Goal: Task Accomplishment & Management: Use online tool/utility

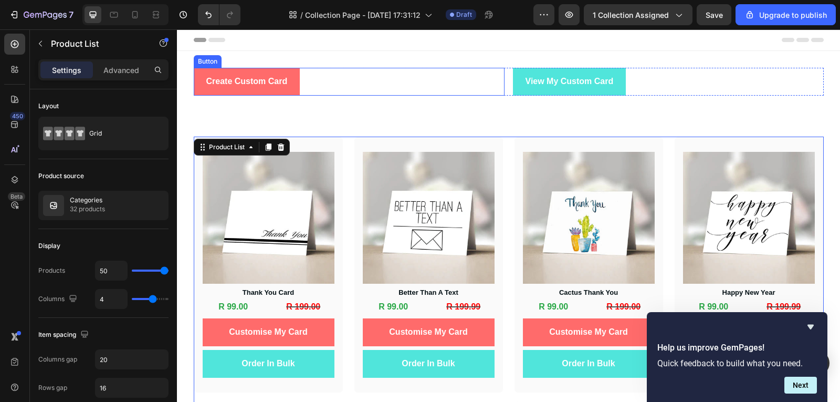
click at [390, 88] on div "Create Custom Card Button" at bounding box center [349, 82] width 311 height 28
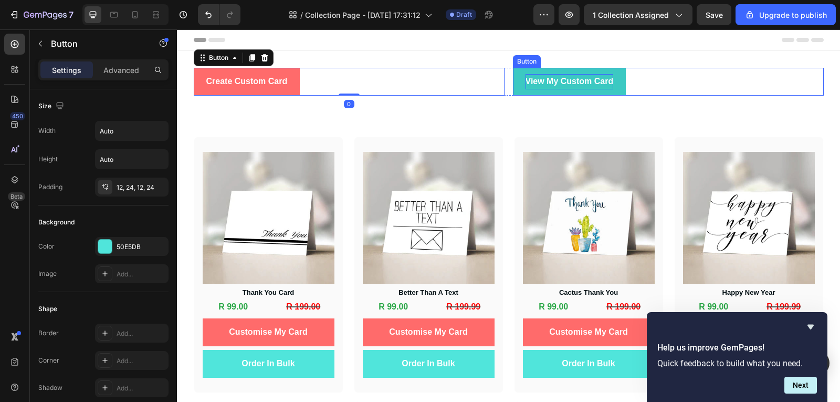
click at [545, 87] on p "View My Custom Card" at bounding box center [570, 81] width 88 height 15
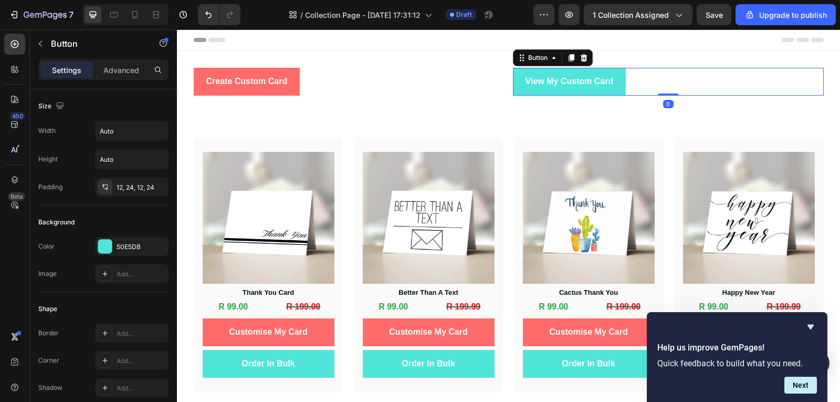
click at [651, 94] on div "View My Custom Card Button 0" at bounding box center [668, 82] width 311 height 28
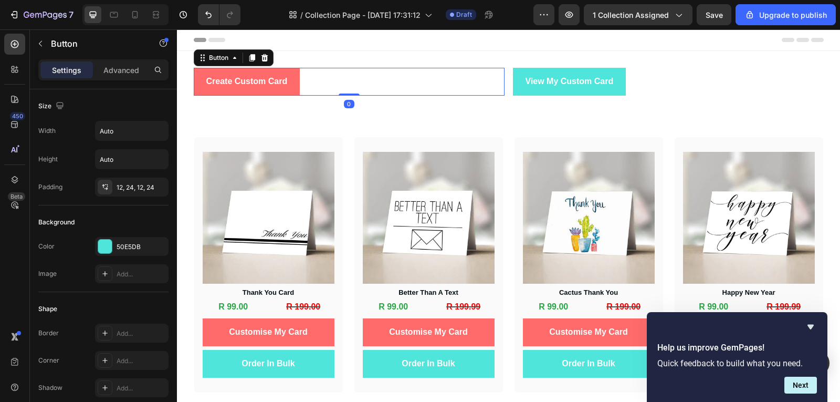
click at [404, 89] on div "Create Custom Card Button 0" at bounding box center [349, 82] width 311 height 28
click at [113, 75] on p "Advanced" at bounding box center [121, 70] width 36 height 11
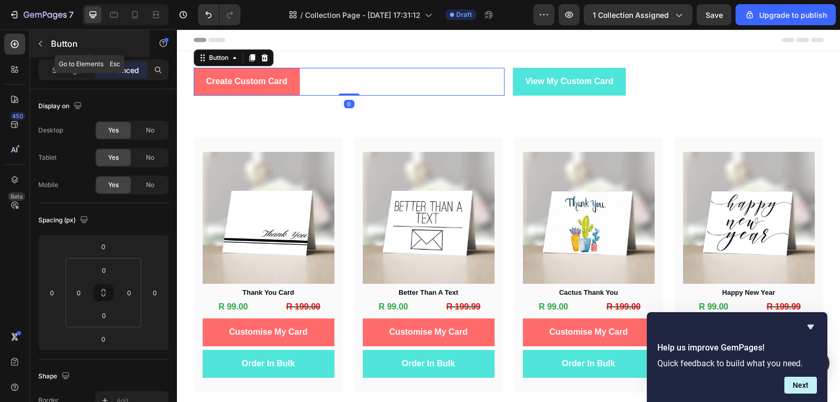
click at [41, 41] on icon "button" at bounding box center [40, 43] width 8 height 8
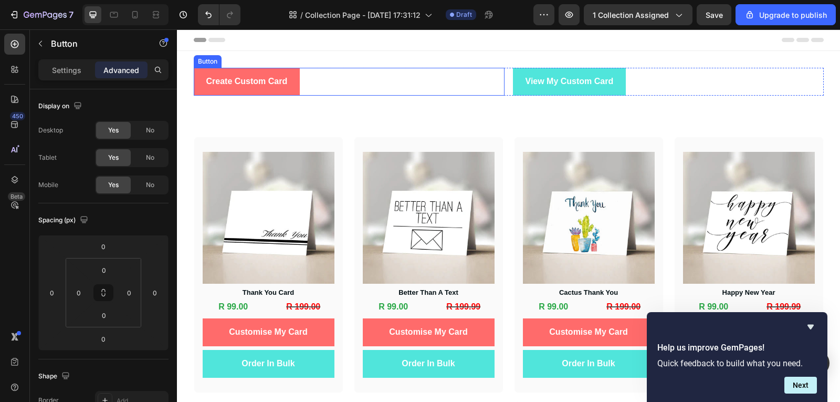
click at [354, 78] on div "Create Custom Card Button" at bounding box center [349, 82] width 311 height 28
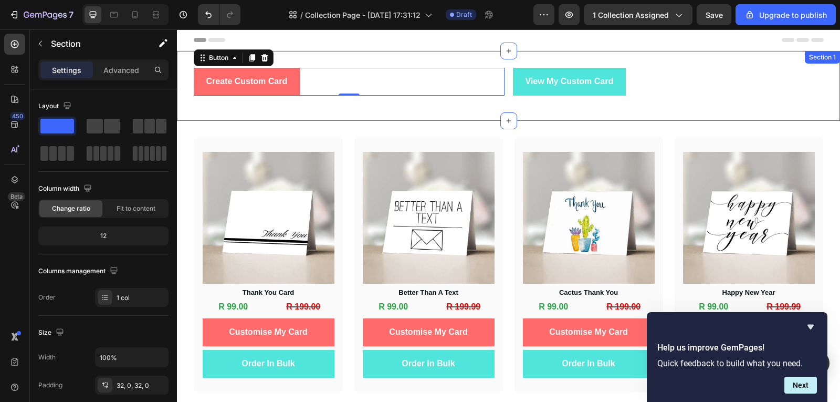
click at [528, 103] on div "Create Custom Card Button 0 View My Custom Card Button Row" at bounding box center [508, 86] width 663 height 36
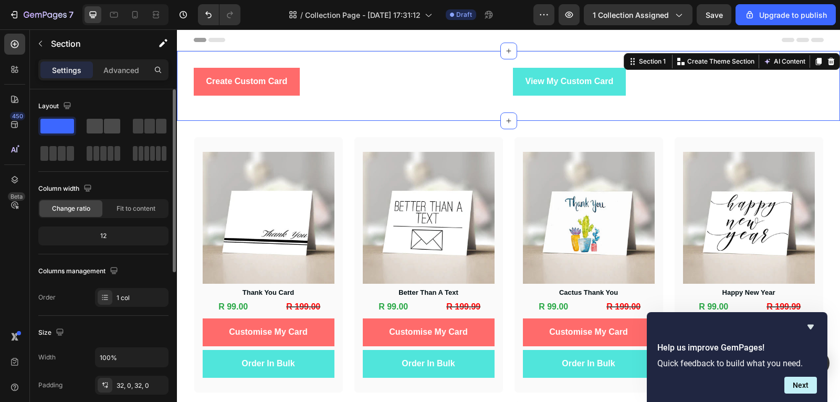
click at [87, 129] on span at bounding box center [95, 126] width 16 height 15
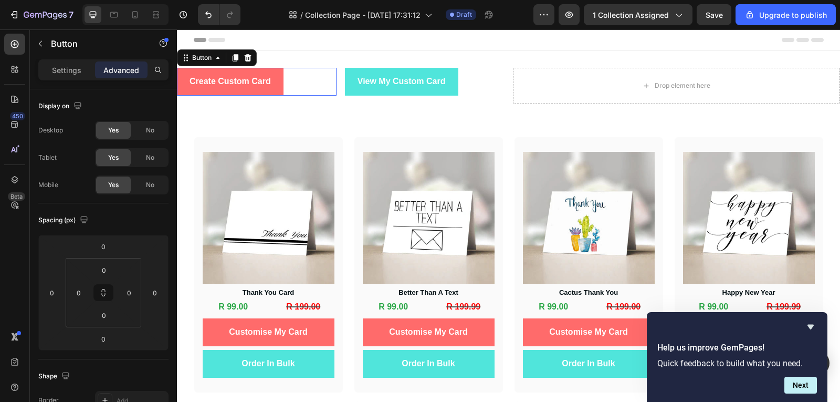
click at [323, 79] on div "Create Custom Card Button 0" at bounding box center [257, 82] width 160 height 28
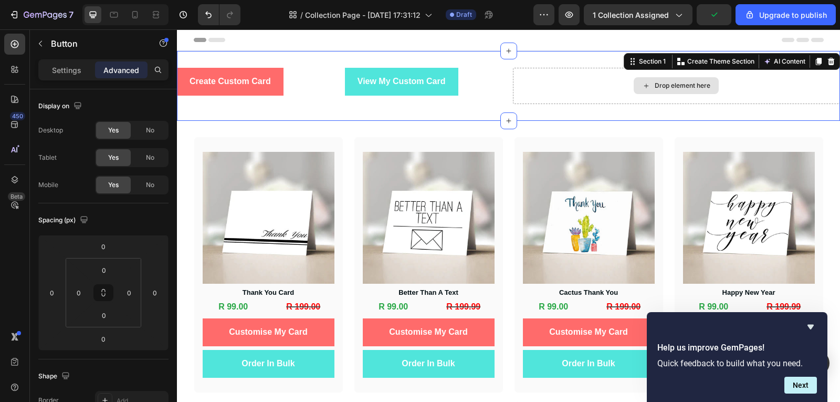
click at [560, 91] on div "Drop element here" at bounding box center [677, 86] width 328 height 36
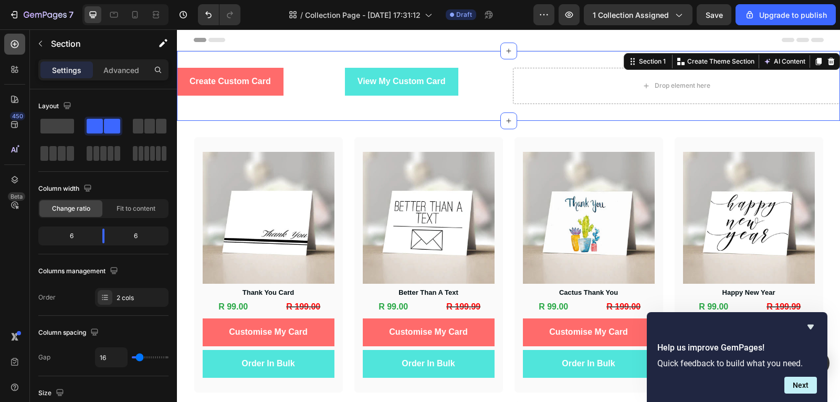
click at [11, 44] on icon at bounding box center [15, 44] width 8 height 8
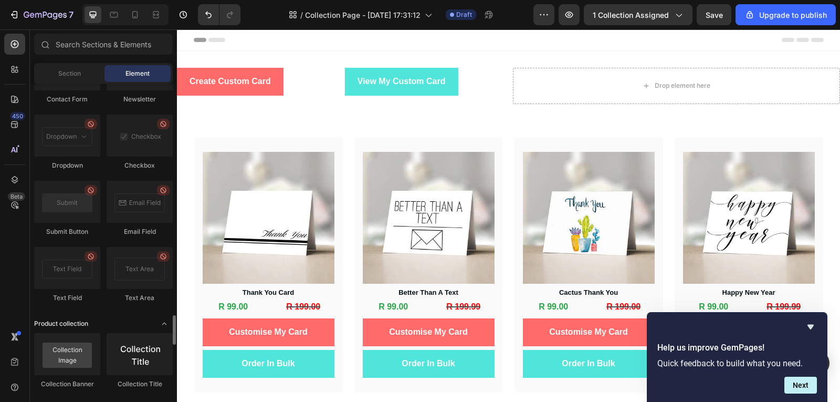
scroll to position [2132, 0]
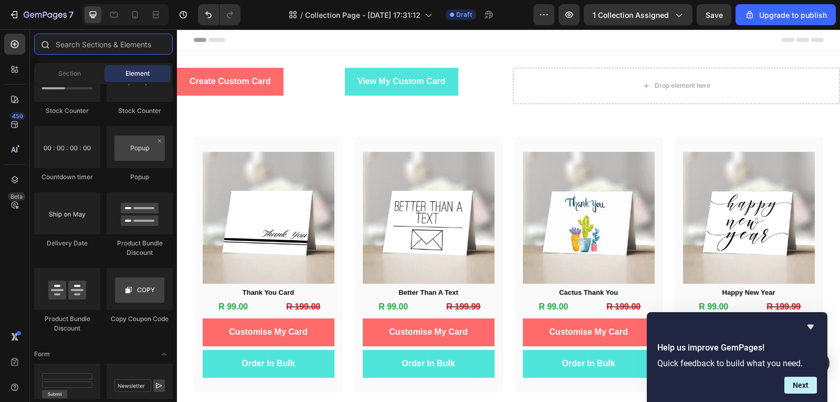
click at [76, 50] on input "text" at bounding box center [103, 44] width 139 height 21
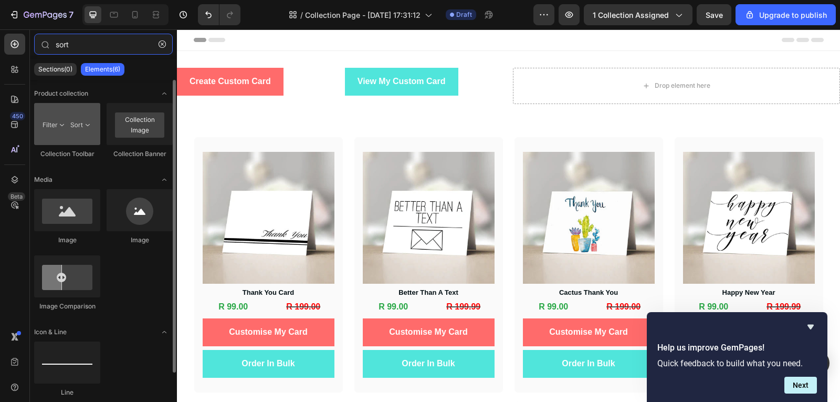
type input "sort"
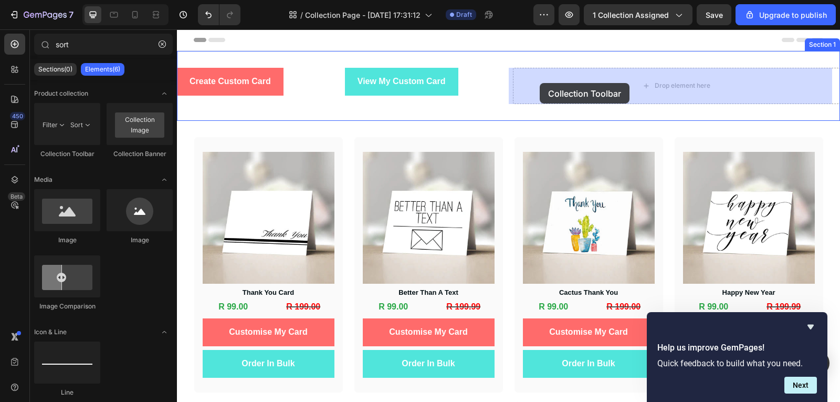
drag, startPoint x: 245, startPoint y: 150, endPoint x: 540, endPoint y: 83, distance: 302.7
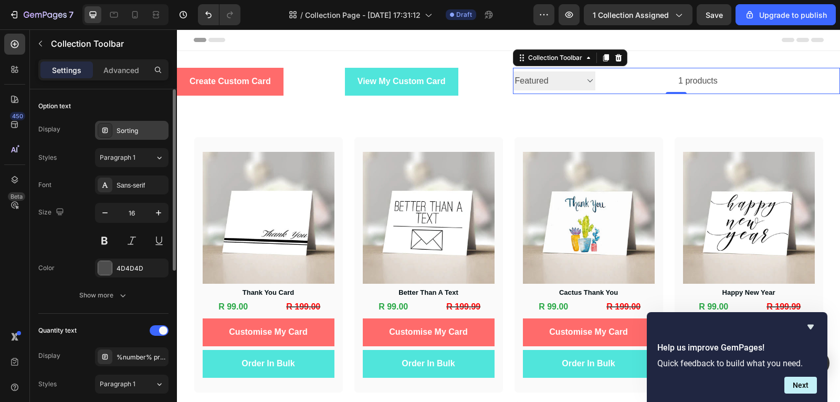
click at [141, 134] on div "Sorting" at bounding box center [141, 130] width 49 height 9
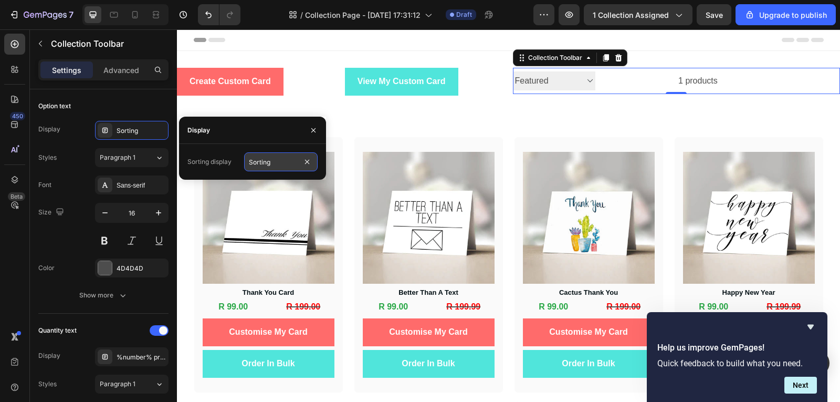
click at [278, 168] on input "Sorting" at bounding box center [281, 161] width 74 height 19
type input "Best Sellers"
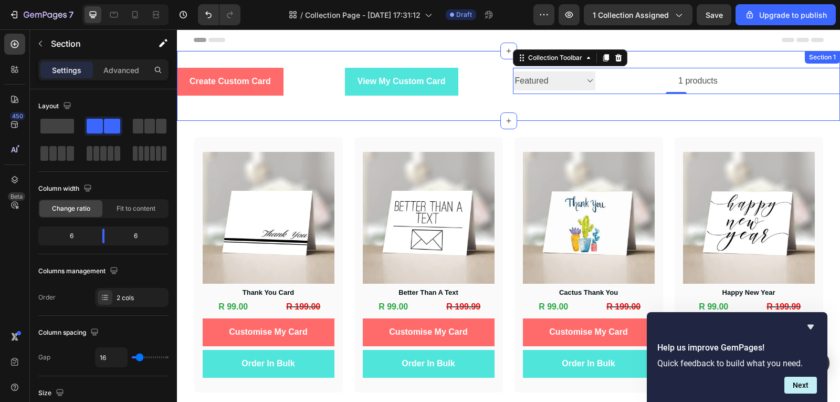
click at [614, 106] on div "Create Custom Card Button View My Custom Card Button Row Best Sellers Best sell…" at bounding box center [508, 86] width 663 height 70
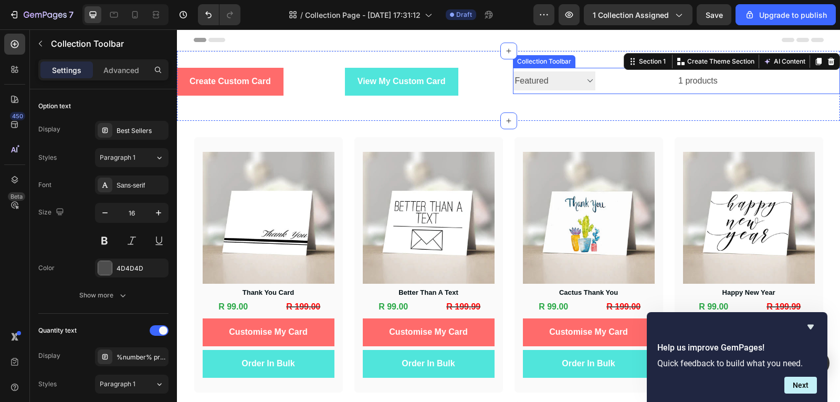
click at [579, 85] on select "Best Sellers Best selling Featured Alphabetically, A-Z Alphabetically, Z-A Pric…" at bounding box center [554, 80] width 82 height 19
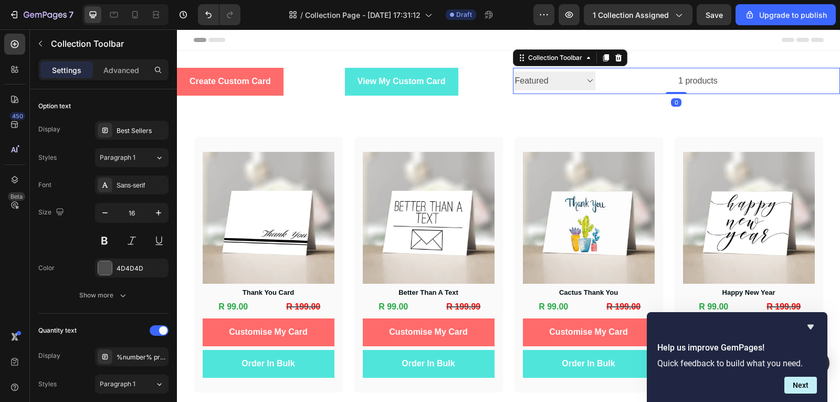
click at [701, 85] on div "1 products" at bounding box center [656, 81] width 122 height 26
click at [697, 82] on div "1 products" at bounding box center [656, 81] width 122 height 26
click at [574, 78] on select "Best Sellers Best selling Featured Alphabetically, A-Z Alphabetically, Z-A Pric…" at bounding box center [554, 80] width 82 height 19
select select "price-ascending"
click at [513, 71] on select "Best Sellers Best selling Featured Alphabetically, A-Z Alphabetically, Z-A Pric…" at bounding box center [554, 80] width 82 height 19
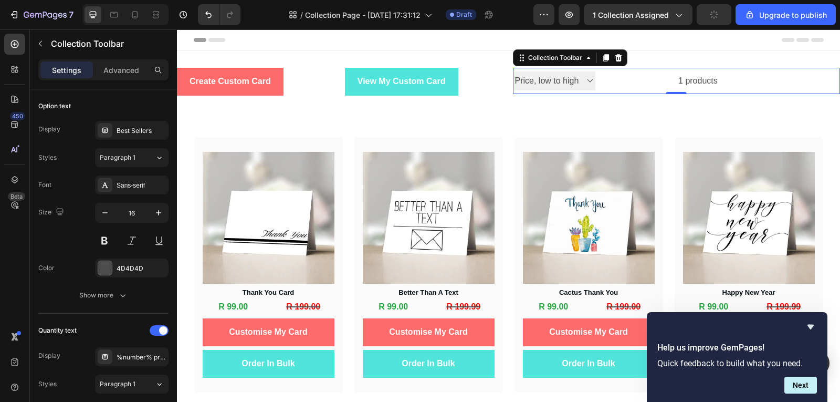
click at [613, 83] on div "1 products" at bounding box center [656, 81] width 122 height 26
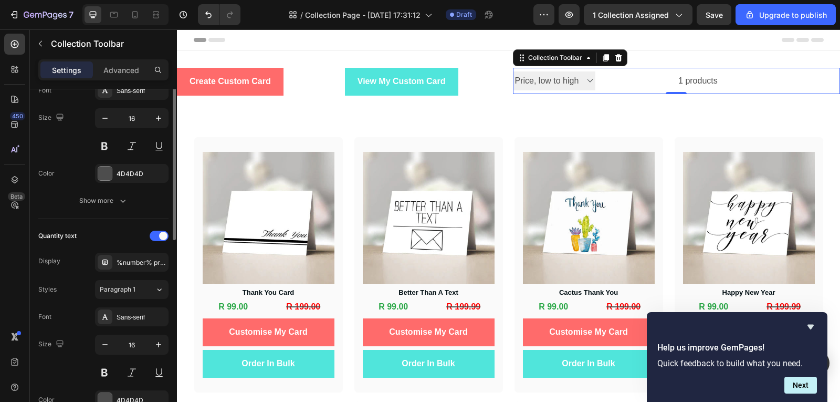
scroll to position [0, 0]
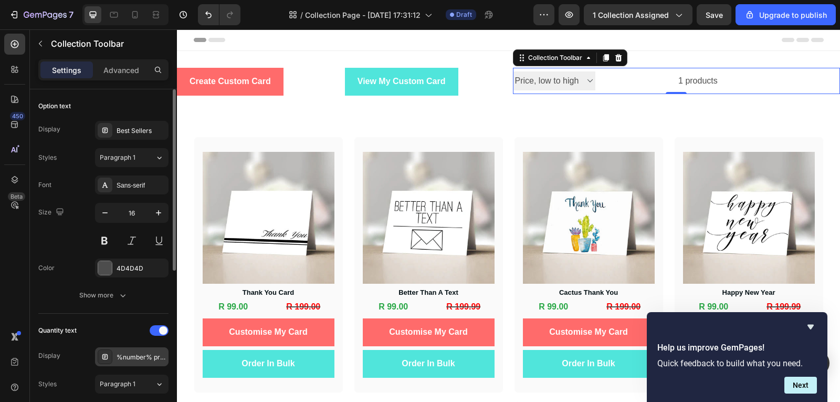
click at [122, 362] on div "%number% products" at bounding box center [132, 356] width 74 height 19
click at [153, 332] on div at bounding box center [159, 330] width 19 height 11
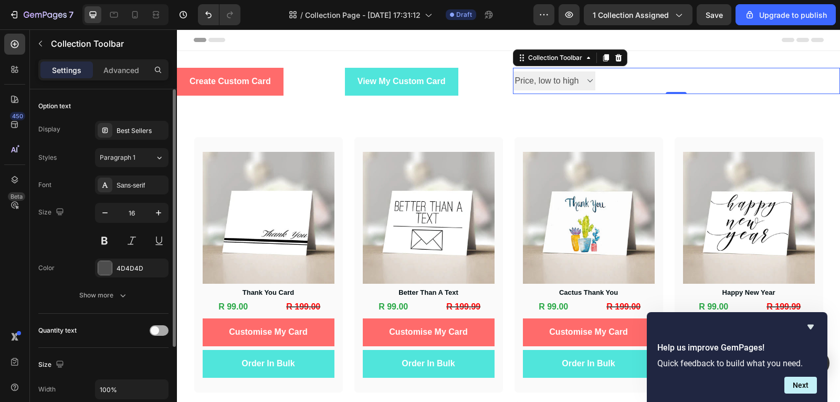
click at [159, 332] on div at bounding box center [159, 330] width 19 height 11
click at [625, 91] on div at bounding box center [656, 81] width 122 height 26
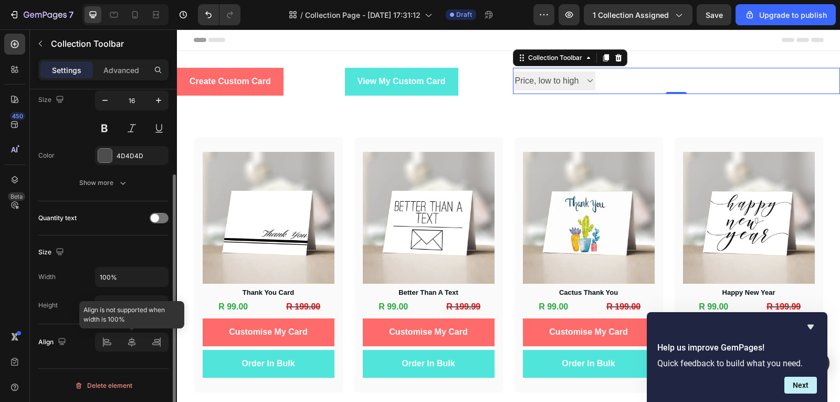
click at [154, 342] on div at bounding box center [132, 341] width 74 height 19
click at [133, 348] on div at bounding box center [132, 341] width 74 height 19
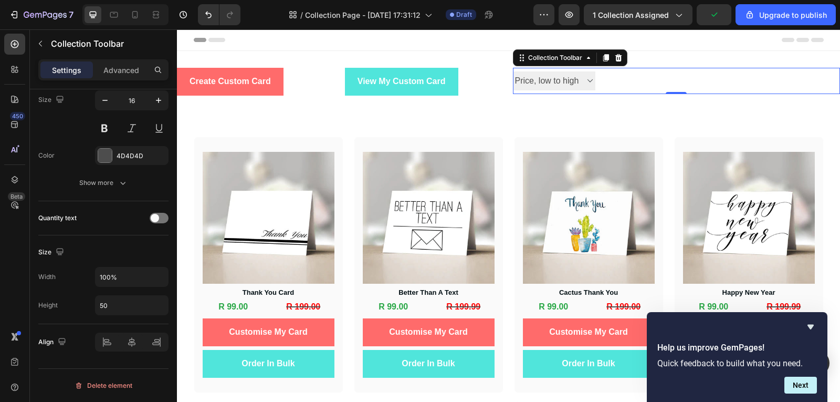
click at [627, 80] on div at bounding box center [656, 81] width 122 height 26
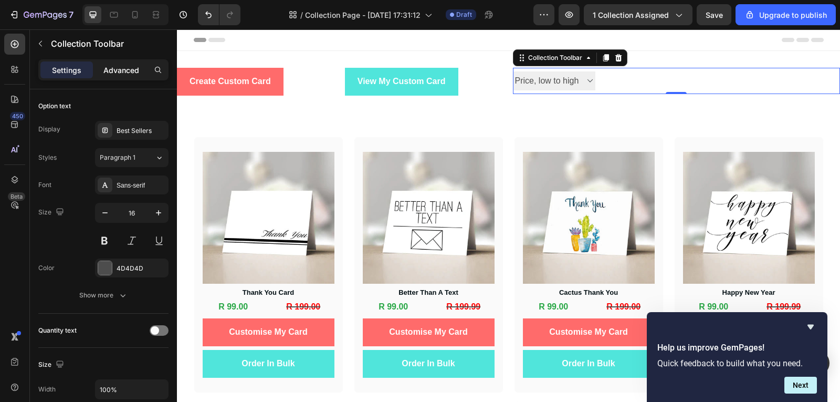
click at [122, 70] on p "Advanced" at bounding box center [121, 70] width 36 height 11
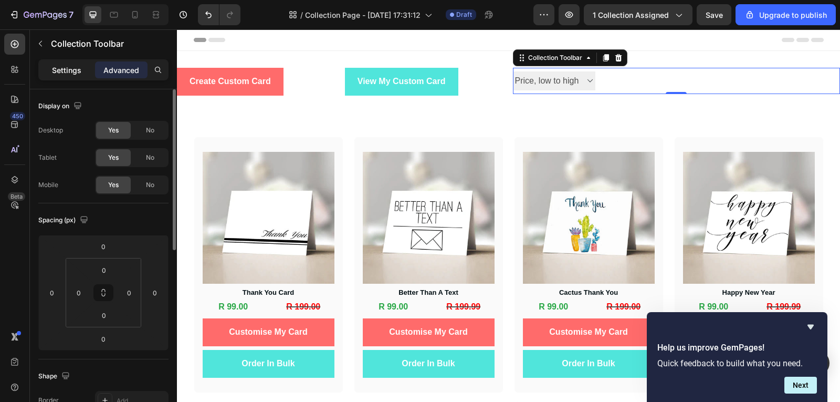
click at [75, 74] on p "Settings" at bounding box center [66, 70] width 29 height 11
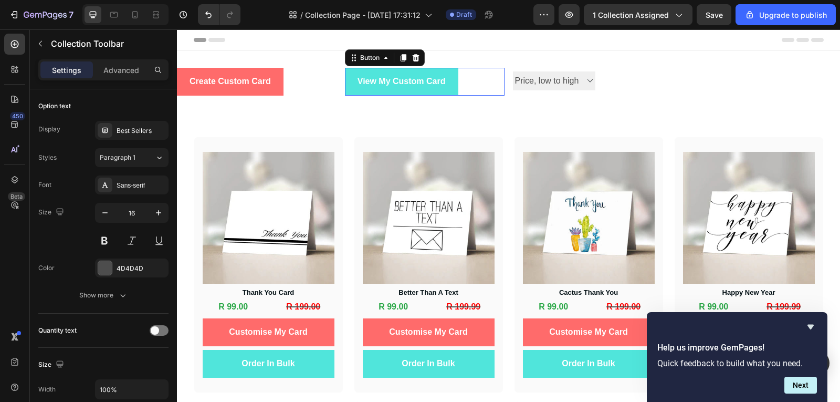
click at [464, 91] on div "View My Custom Card Button 0" at bounding box center [425, 82] width 160 height 28
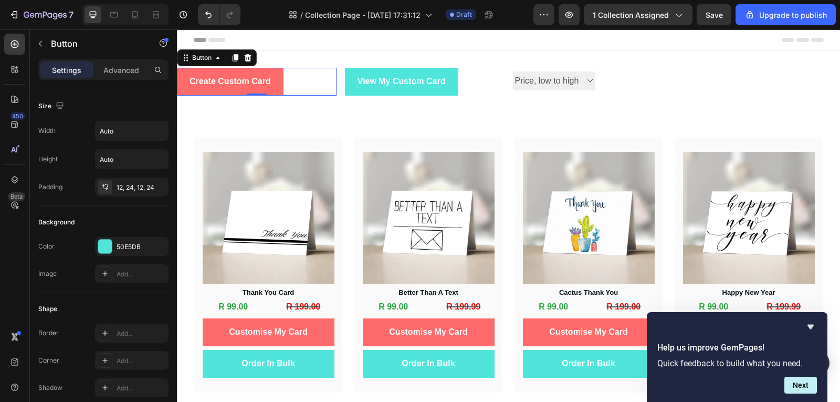
click at [292, 91] on div "Create Custom Card Button 0" at bounding box center [257, 82] width 160 height 28
click at [109, 66] on p "Advanced" at bounding box center [121, 70] width 36 height 11
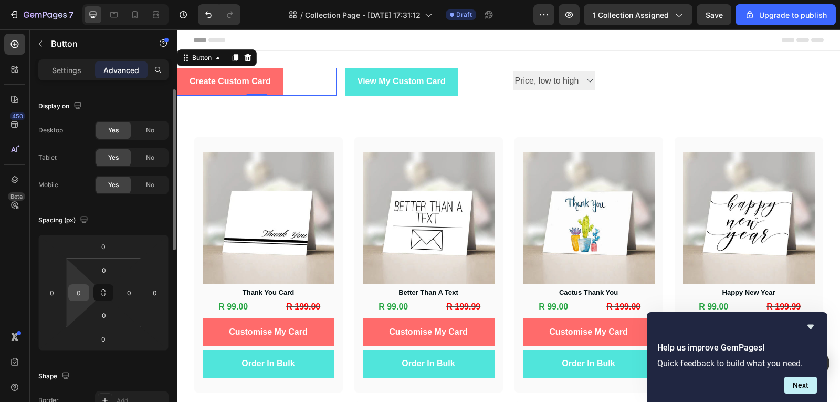
click at [75, 300] on div "0" at bounding box center [78, 292] width 21 height 17
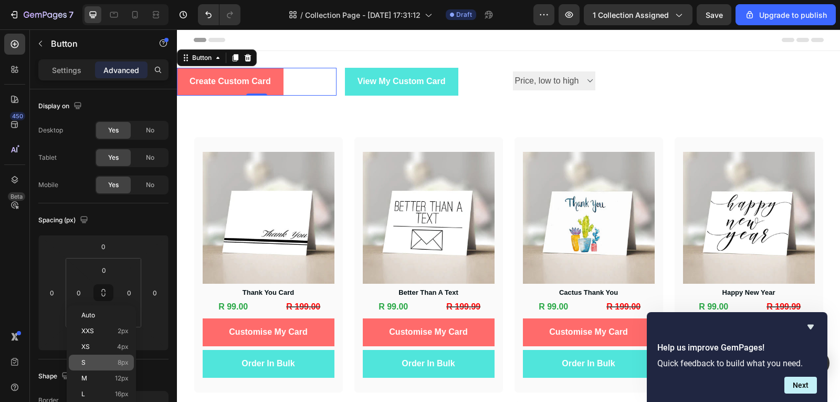
click at [126, 365] on span "8px" at bounding box center [123, 362] width 11 height 7
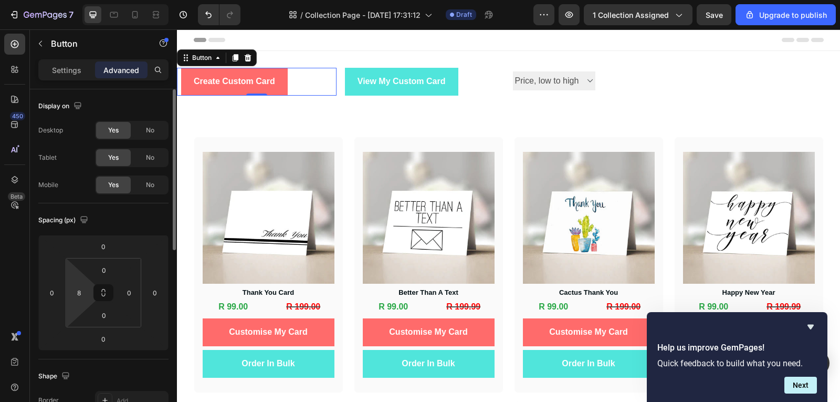
click at [83, 0] on html "7 / Collection Page - Sep 21, 17:31:12 Draft Preview 1 collection assigned Save…" at bounding box center [420, 0] width 840 height 0
click at [80, 295] on input "8" at bounding box center [79, 293] width 16 height 16
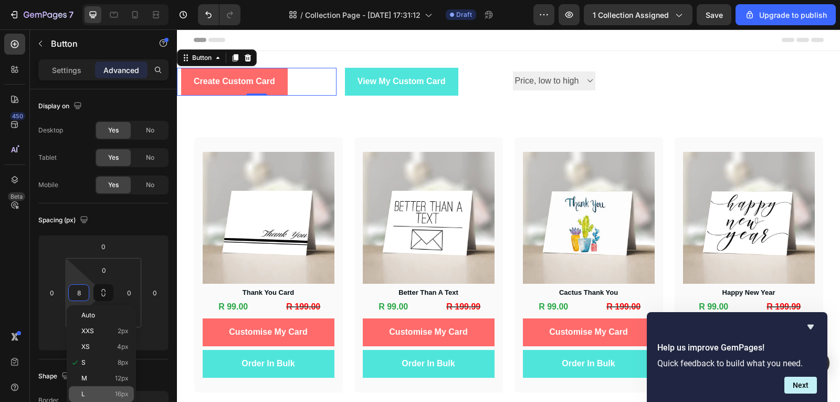
click at [108, 386] on div "L 16px" at bounding box center [101, 394] width 65 height 16
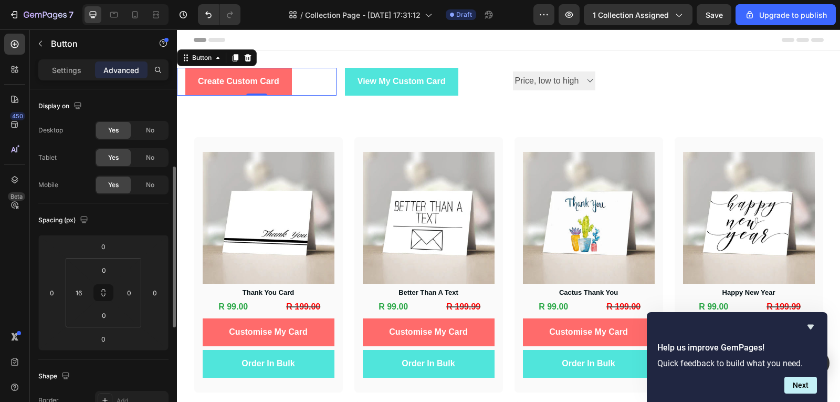
scroll to position [53, 0]
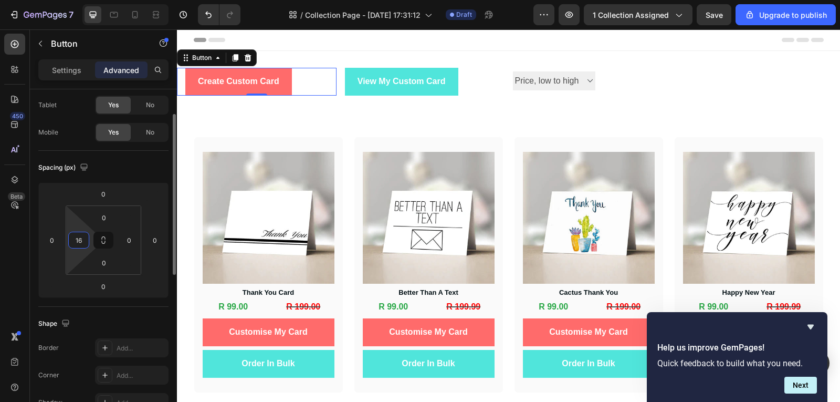
click at [83, 244] on input "16" at bounding box center [79, 240] width 16 height 16
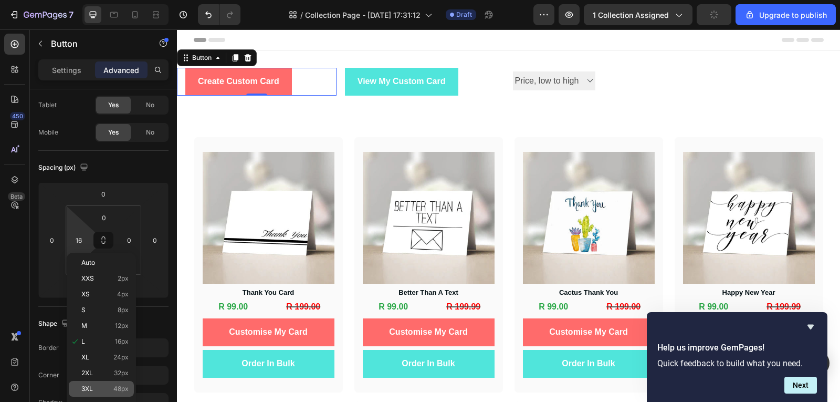
click at [104, 388] on p "3XL 48px" at bounding box center [104, 388] width 47 height 7
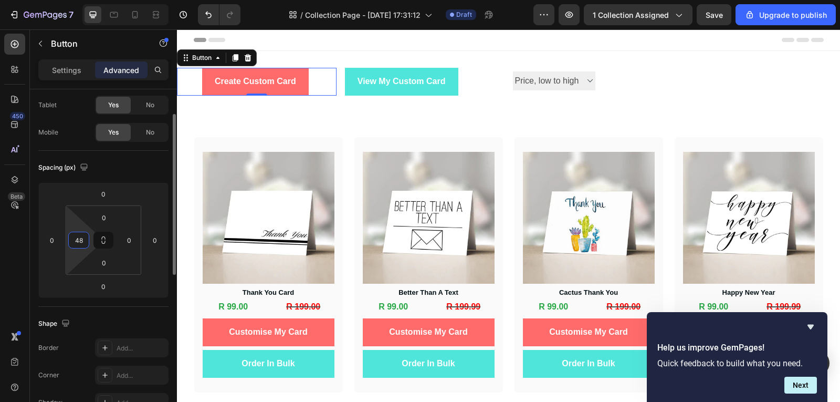
click at [81, 240] on input "48" at bounding box center [79, 240] width 16 height 16
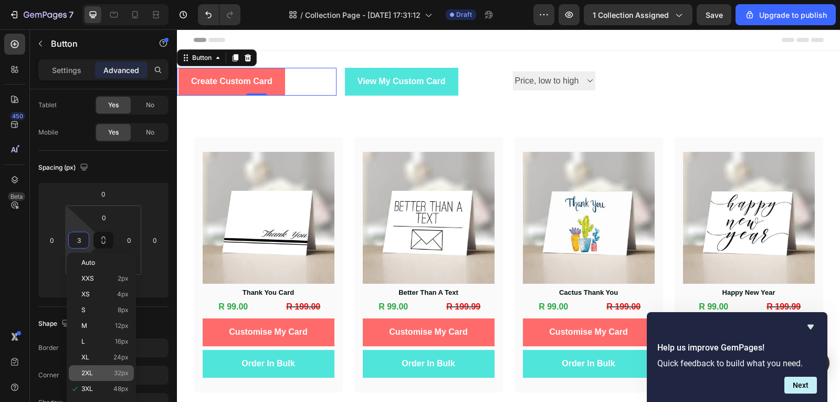
click at [104, 377] on div "2XL 32px" at bounding box center [101, 373] width 65 height 16
type input "32"
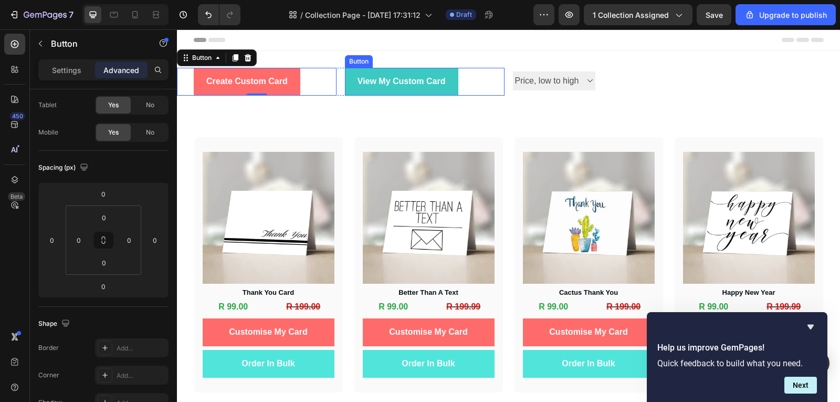
click at [351, 90] on button "View My Custom Card" at bounding box center [401, 82] width 113 height 28
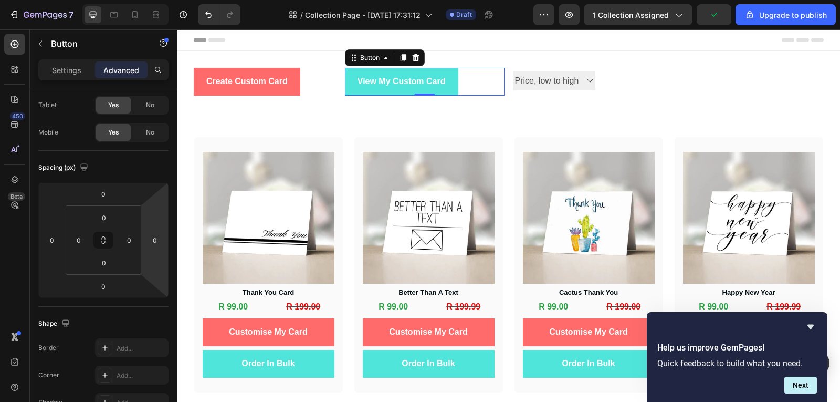
click at [463, 90] on div "View My Custom Card Button 0" at bounding box center [425, 82] width 160 height 28
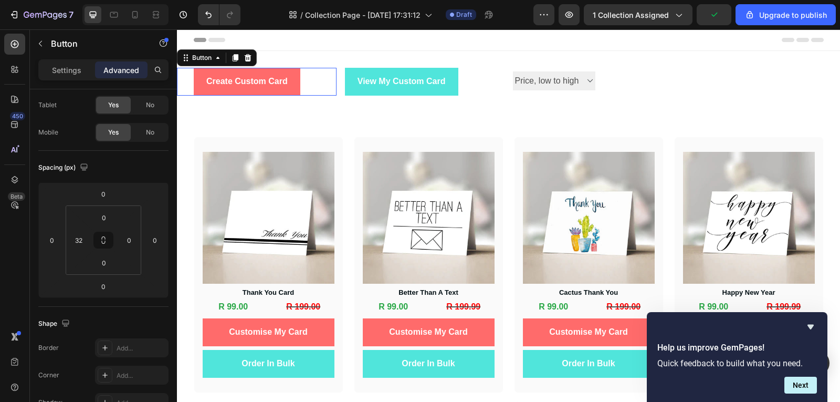
click at [316, 83] on div "Create Custom Card Button 0" at bounding box center [257, 82] width 160 height 28
click at [66, 74] on p "Settings" at bounding box center [66, 70] width 29 height 11
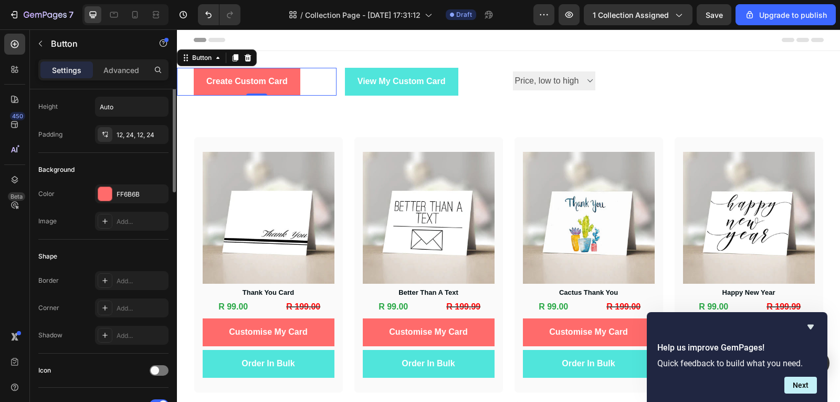
scroll to position [0, 0]
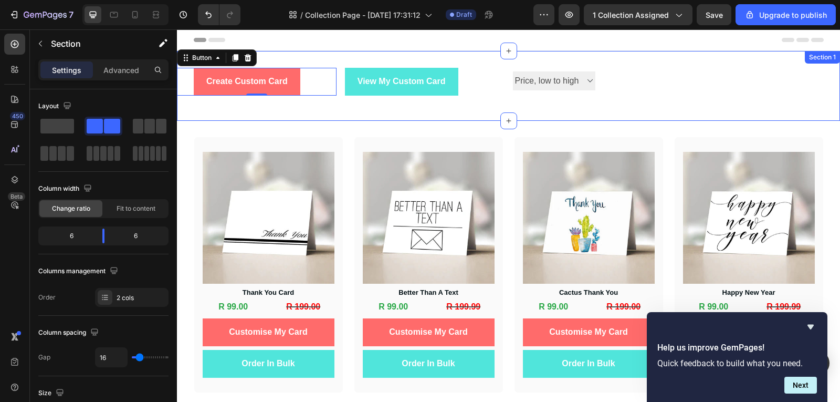
click at [375, 99] on div "Create Custom Card Button 0 View My Custom Card Button Row" at bounding box center [341, 86] width 328 height 36
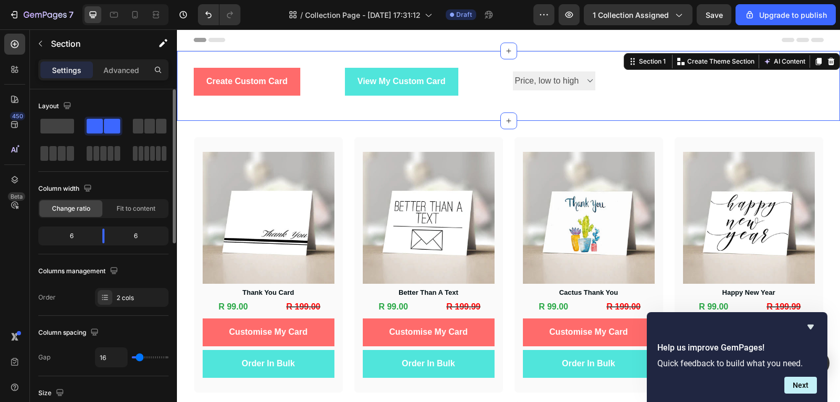
click at [82, 235] on div "6" at bounding box center [67, 235] width 54 height 15
click at [78, 232] on div "6" at bounding box center [67, 235] width 54 height 15
click at [133, 295] on div "2 cols" at bounding box center [141, 297] width 49 height 9
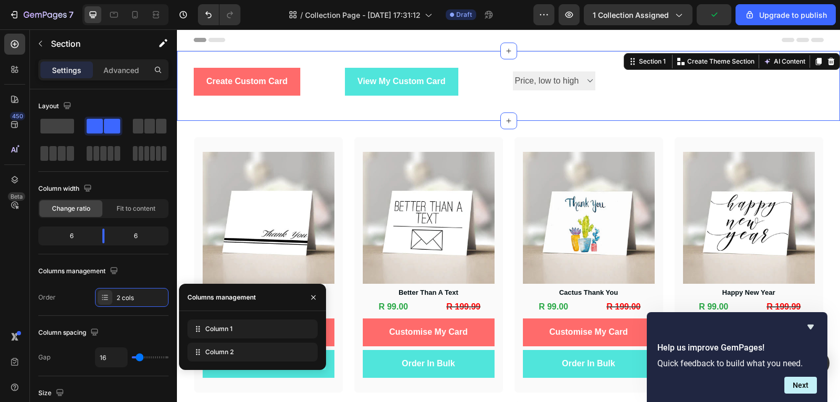
click at [0, 257] on div "450 Beta" at bounding box center [15, 215] width 30 height 372
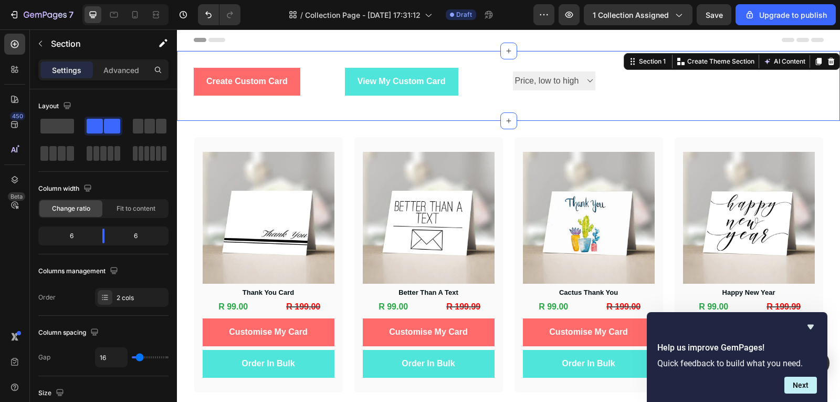
click at [500, 88] on div "Create Custom Card Button View My Custom Card Button Row Best Sellers Best sell…" at bounding box center [508, 86] width 663 height 70
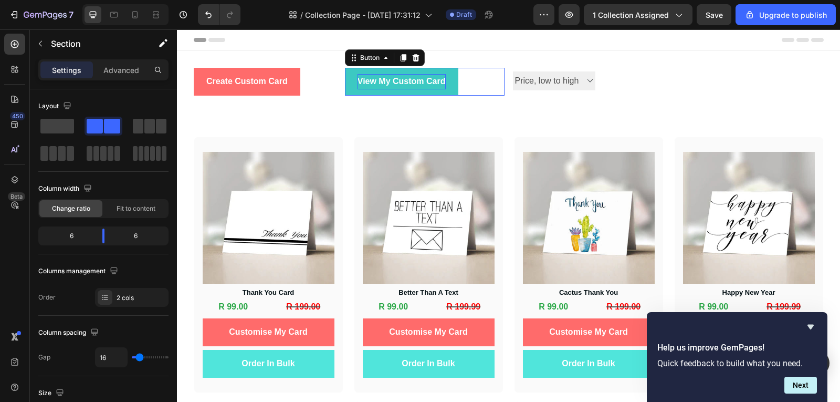
click at [427, 88] on p "View My Custom Card" at bounding box center [402, 81] width 88 height 15
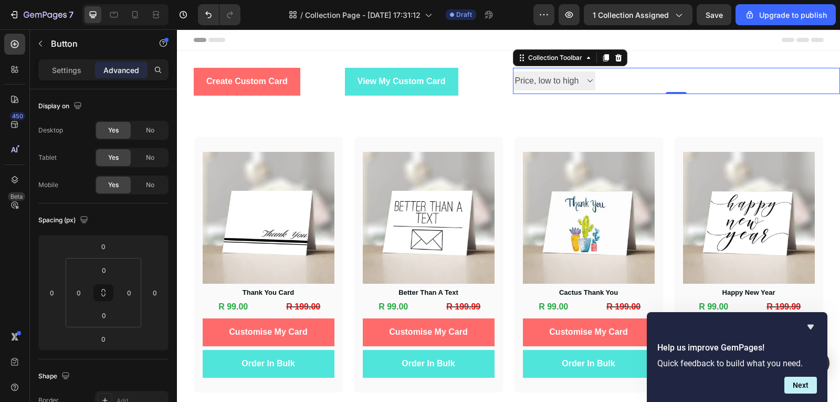
click at [608, 76] on div at bounding box center [656, 81] width 122 height 26
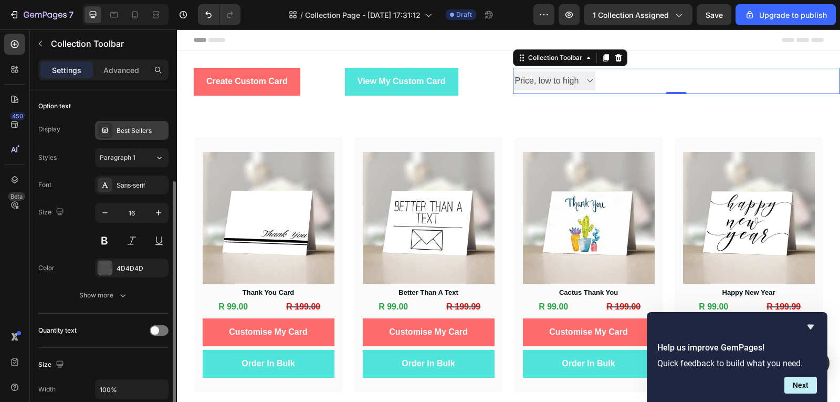
scroll to position [105, 0]
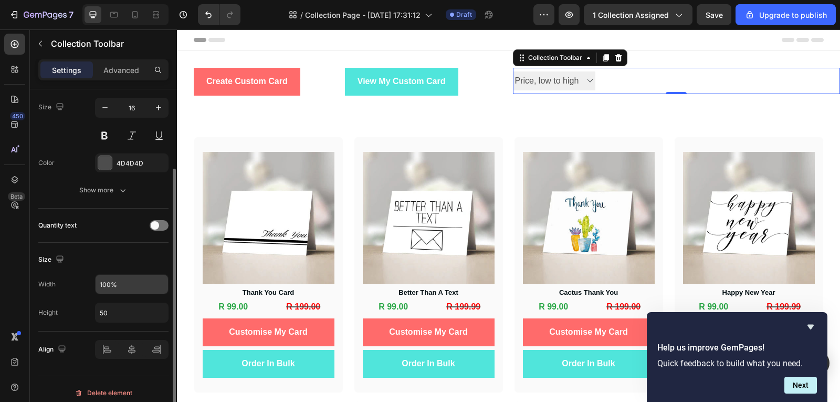
click at [159, 288] on input "100%" at bounding box center [132, 284] width 72 height 19
click at [140, 313] on input "50" at bounding box center [132, 312] width 72 height 19
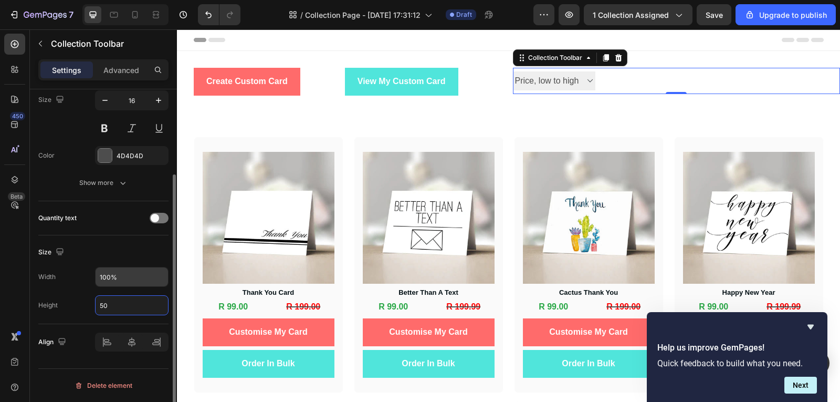
click at [149, 277] on input "100%" at bounding box center [132, 276] width 72 height 19
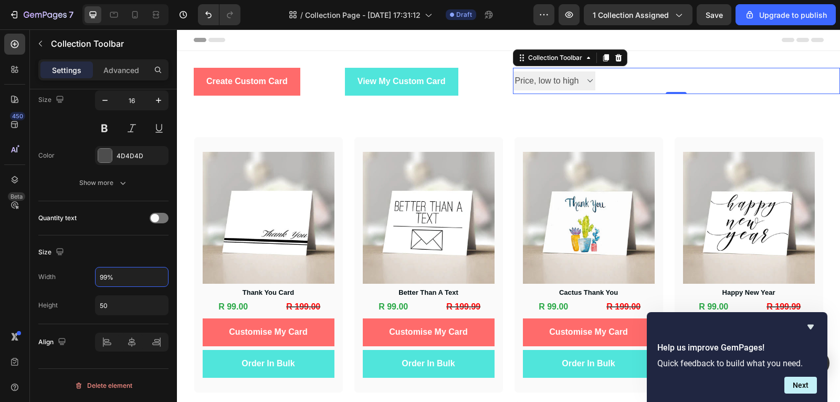
type input "99%"
click at [17, 285] on div "450 Beta" at bounding box center [14, 180] width 21 height 292
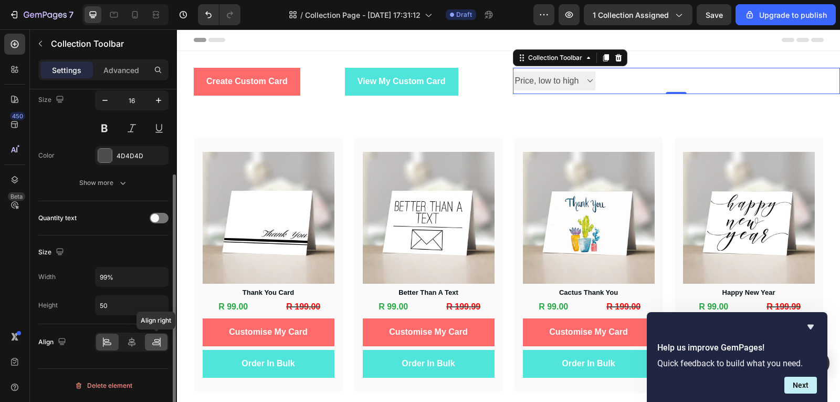
click at [160, 349] on div at bounding box center [156, 341] width 23 height 17
click at [644, 83] on div at bounding box center [659, 81] width 121 height 26
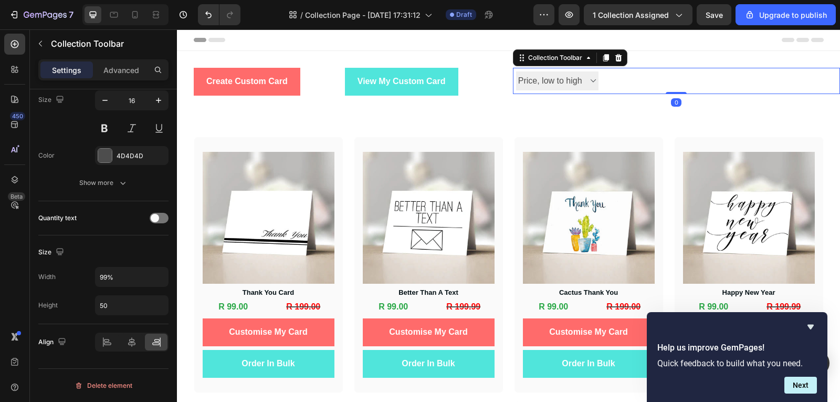
drag, startPoint x: 666, startPoint y: 92, endPoint x: 670, endPoint y: 75, distance: 17.3
click at [670, 75] on div "Best Sellers Best selling Featured Alphabetically, A-Z Alphabetically, Z-A Pric…" at bounding box center [677, 81] width 328 height 26
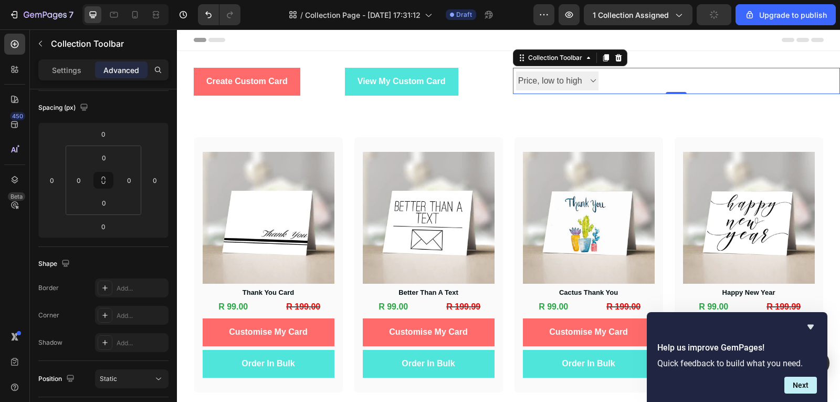
click at [645, 79] on div at bounding box center [659, 81] width 121 height 26
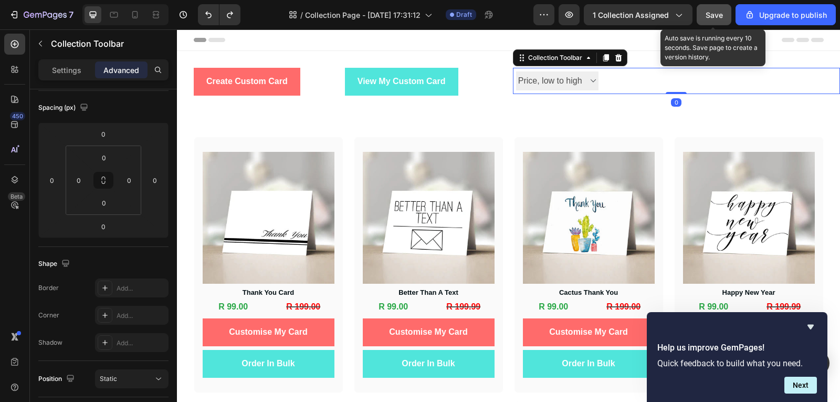
click at [731, 11] on button "Save" at bounding box center [714, 14] width 35 height 21
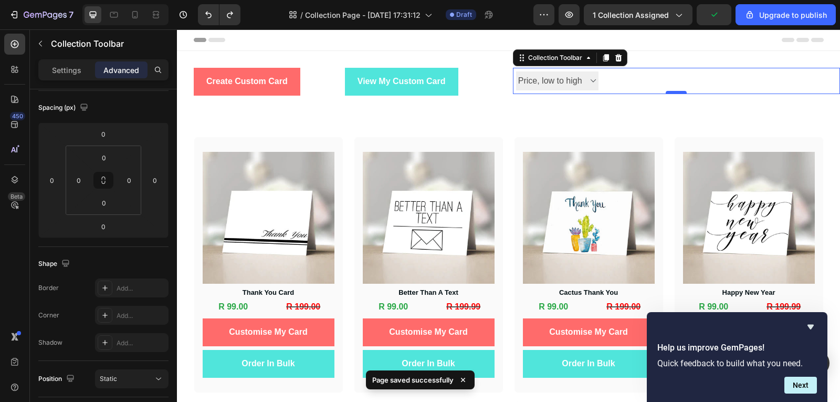
click at [674, 93] on div at bounding box center [676, 92] width 21 height 3
click at [631, 88] on div at bounding box center [659, 81] width 121 height 26
click at [711, 78] on div at bounding box center [659, 81] width 121 height 26
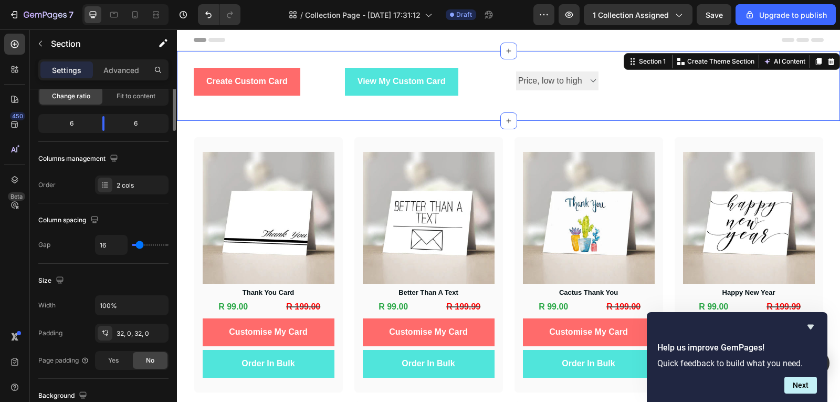
click at [709, 62] on div "Create Custom Card Button View My Custom Card Button Row Best Sellers Best sell…" at bounding box center [508, 86] width 663 height 70
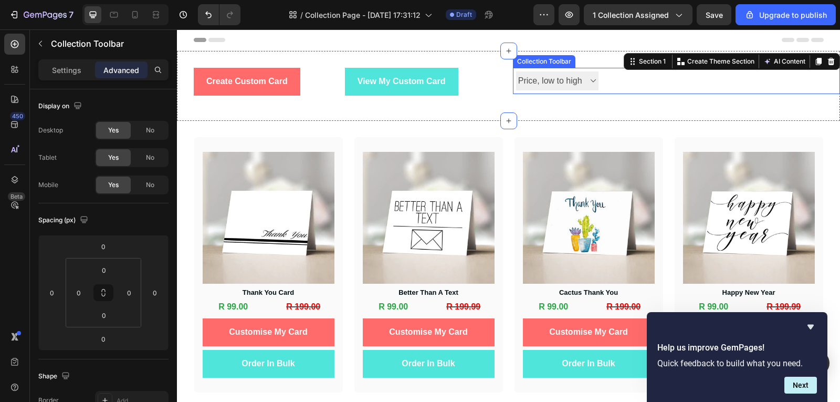
click at [719, 80] on div at bounding box center [779, 81] width 121 height 26
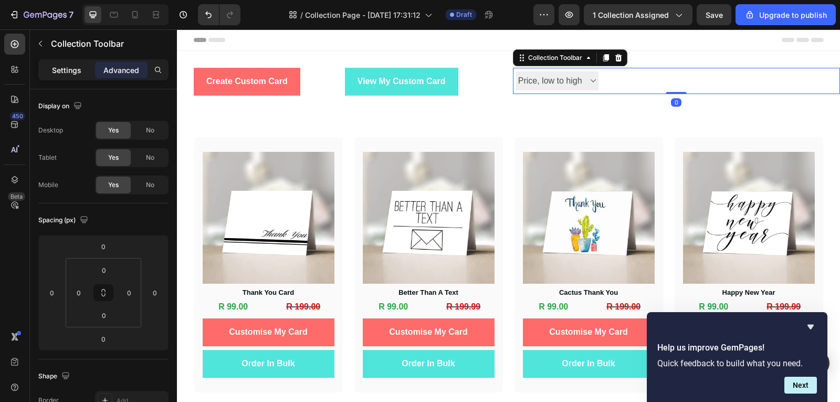
click at [64, 76] on div "Settings" at bounding box center [66, 69] width 53 height 17
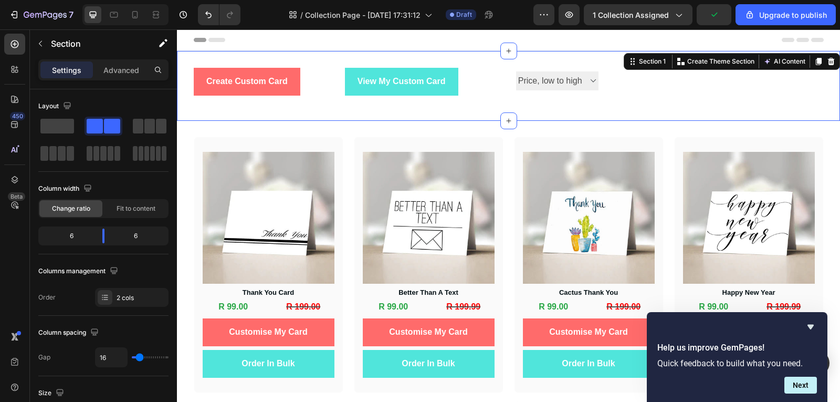
click at [632, 116] on div "Create Custom Card Button View My Custom Card Button Row Best Sellers Best sell…" at bounding box center [508, 86] width 663 height 70
click at [148, 123] on span at bounding box center [149, 126] width 11 height 15
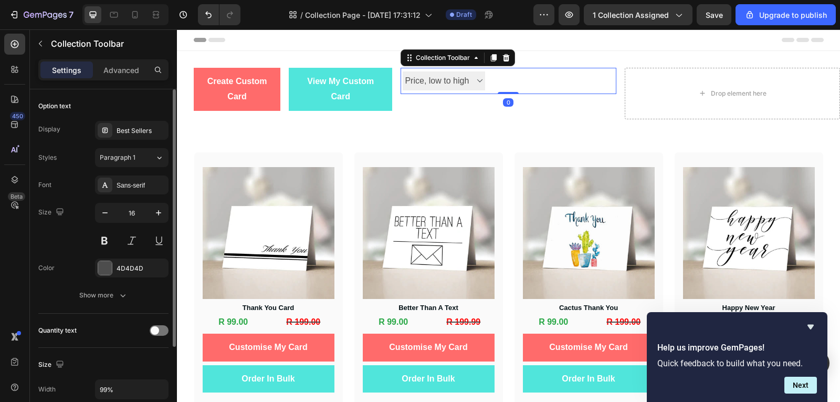
click at [497, 82] on div at bounding box center [518, 81] width 66 height 26
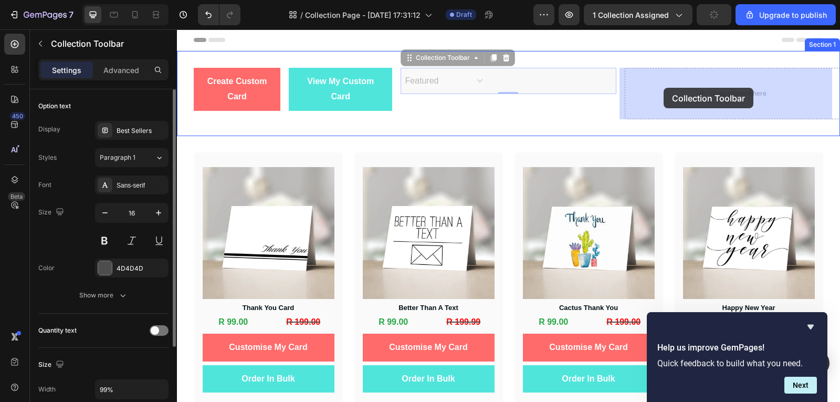
drag, startPoint x: 404, startPoint y: 58, endPoint x: 664, endPoint y: 88, distance: 261.1
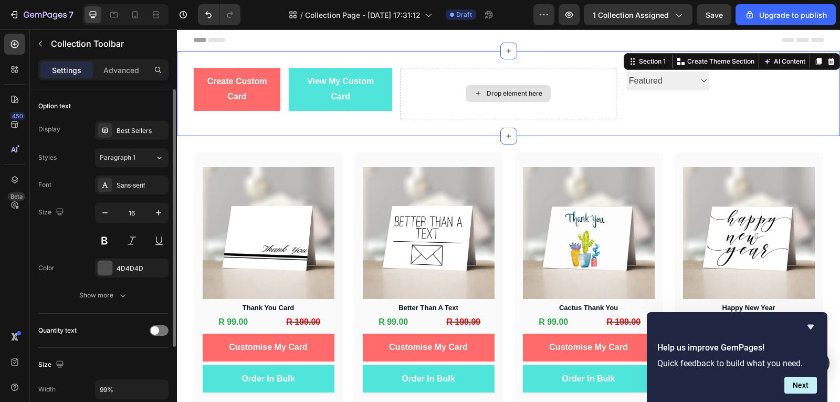
click at [519, 78] on div "Drop element here" at bounding box center [508, 93] width 215 height 51
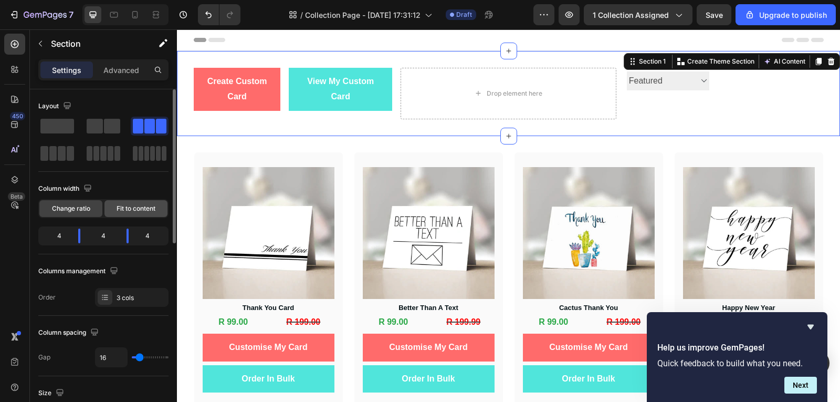
click at [137, 204] on span "Fit to content" at bounding box center [136, 208] width 39 height 9
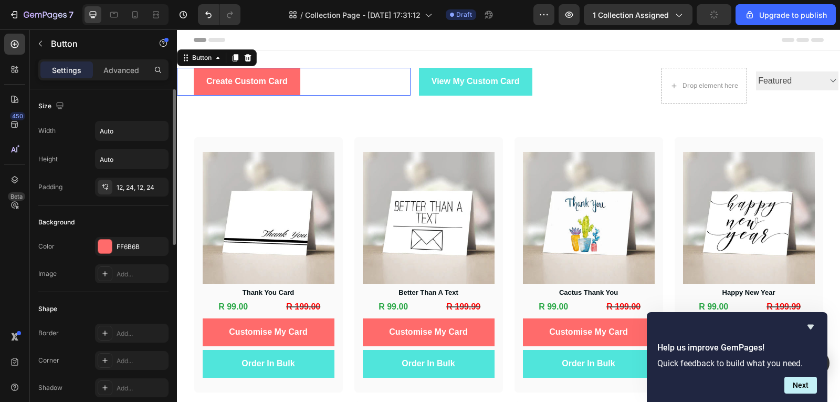
click at [337, 80] on div "Create Custom Card Button 0" at bounding box center [294, 82] width 234 height 28
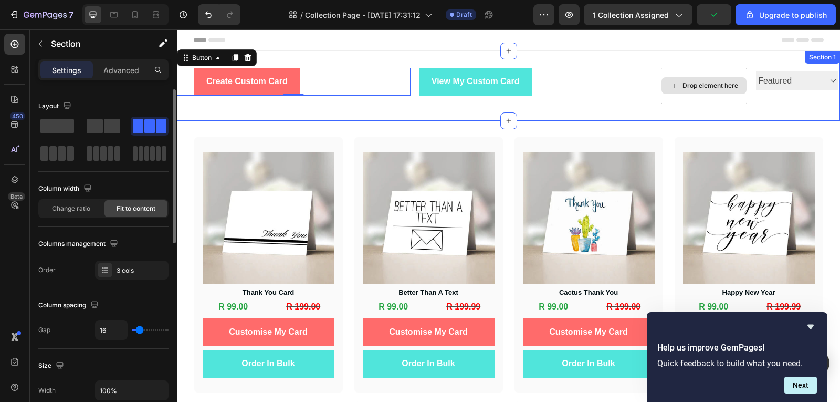
click at [665, 96] on div "Drop element here" at bounding box center [704, 86] width 86 height 36
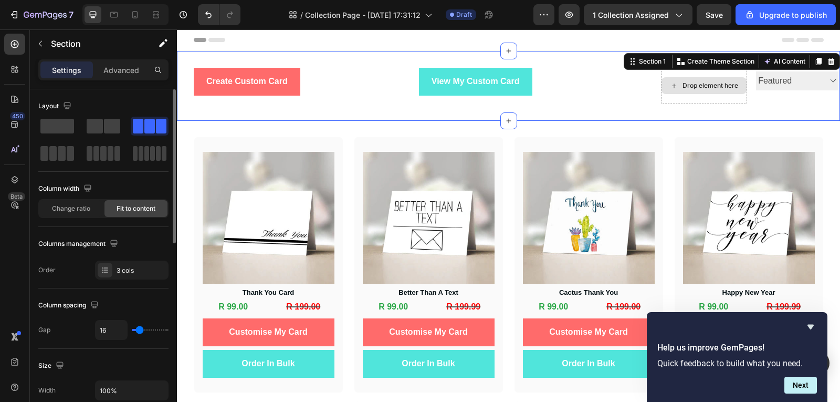
click at [692, 96] on div "Drop element here" at bounding box center [704, 86] width 86 height 36
click at [16, 48] on icon at bounding box center [14, 44] width 11 height 11
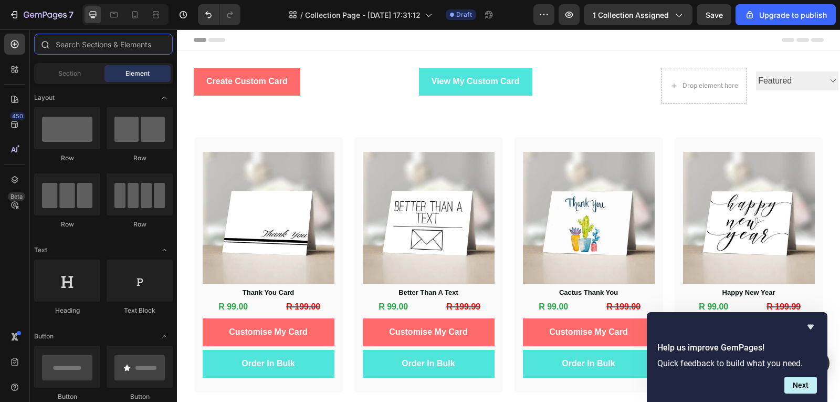
click at [108, 50] on input "text" at bounding box center [103, 44] width 139 height 21
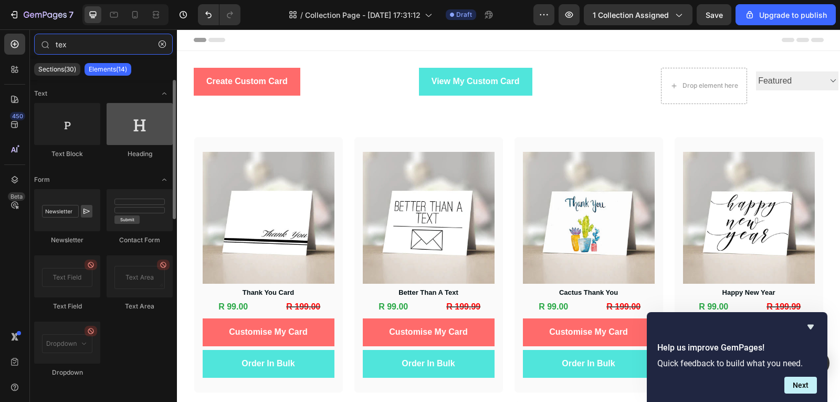
type input "tex"
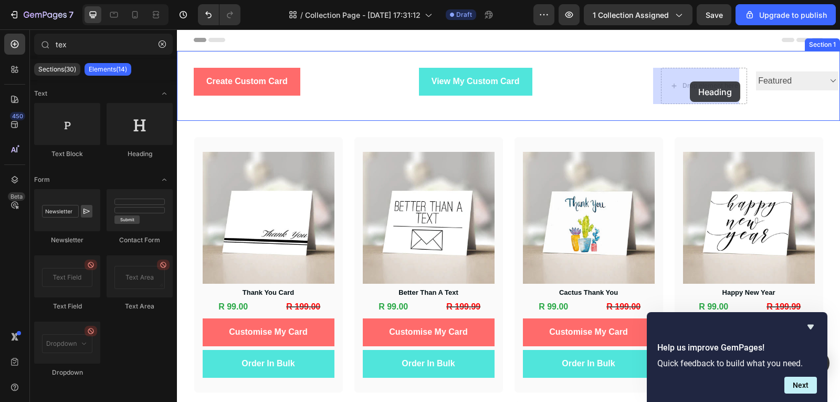
drag, startPoint x: 320, startPoint y: 162, endPoint x: 690, endPoint y: 81, distance: 378.3
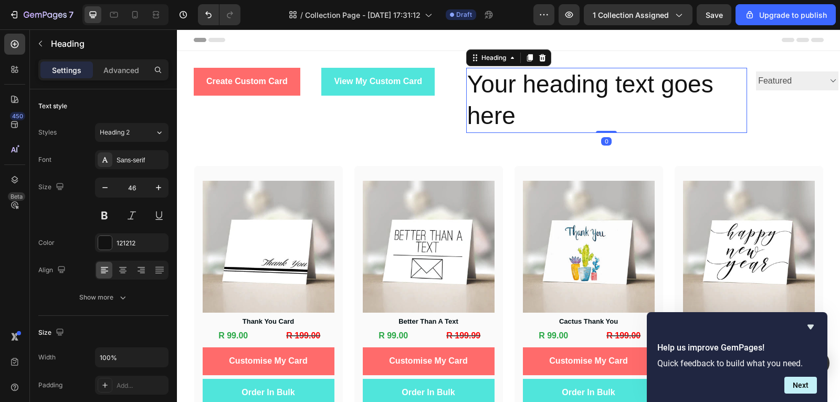
click at [515, 116] on h2 "Your heading text goes here" at bounding box center [606, 100] width 281 height 65
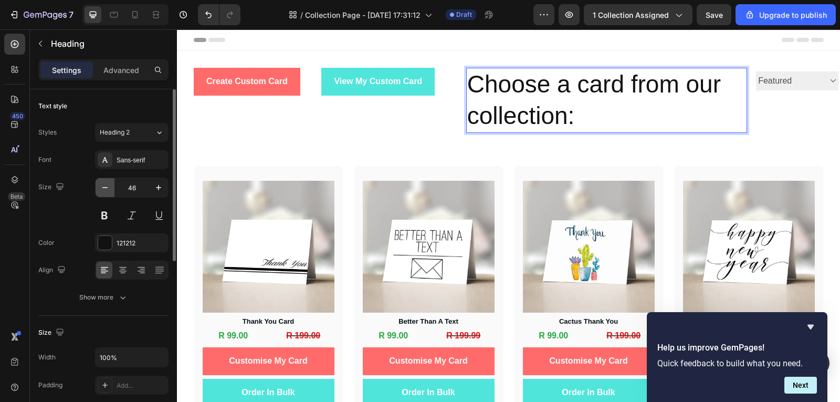
click at [107, 190] on icon "button" at bounding box center [105, 187] width 11 height 11
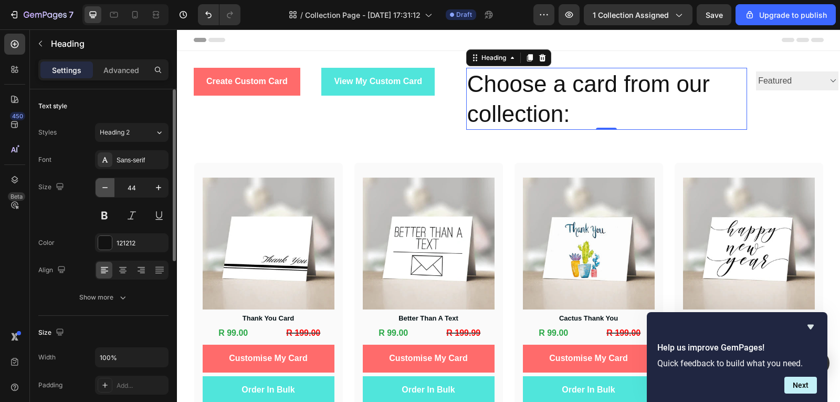
click at [107, 190] on icon "button" at bounding box center [105, 187] width 11 height 11
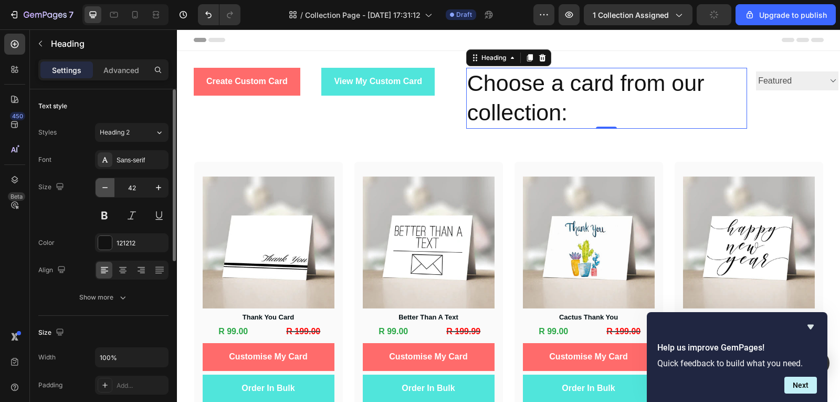
click at [107, 190] on icon "button" at bounding box center [105, 187] width 11 height 11
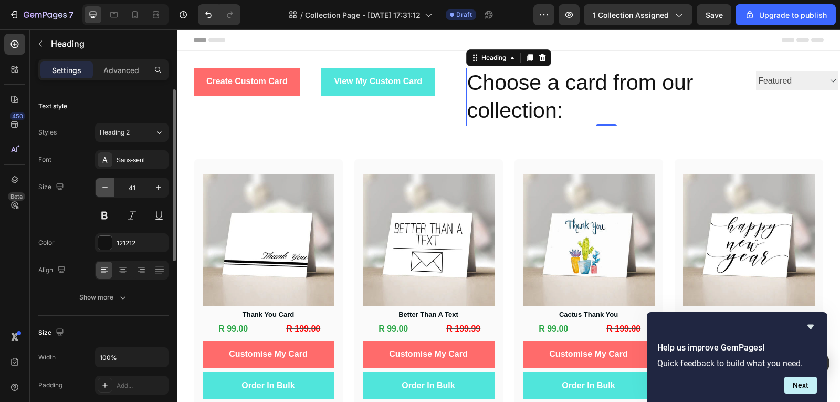
click at [107, 190] on icon "button" at bounding box center [105, 187] width 11 height 11
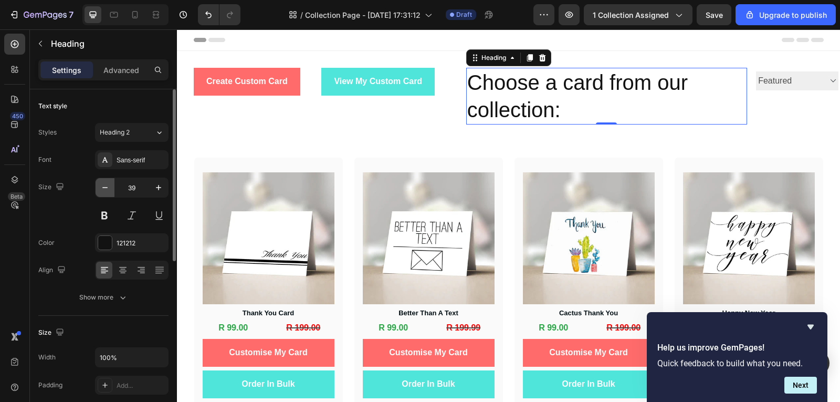
click at [107, 190] on icon "button" at bounding box center [105, 187] width 11 height 11
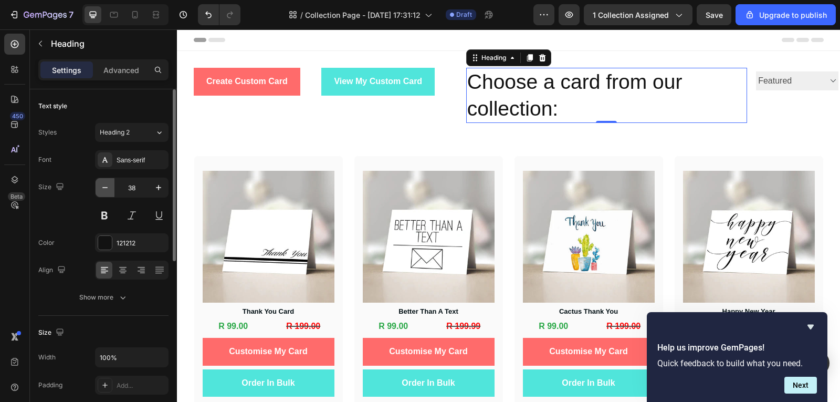
click at [107, 190] on icon "button" at bounding box center [105, 187] width 11 height 11
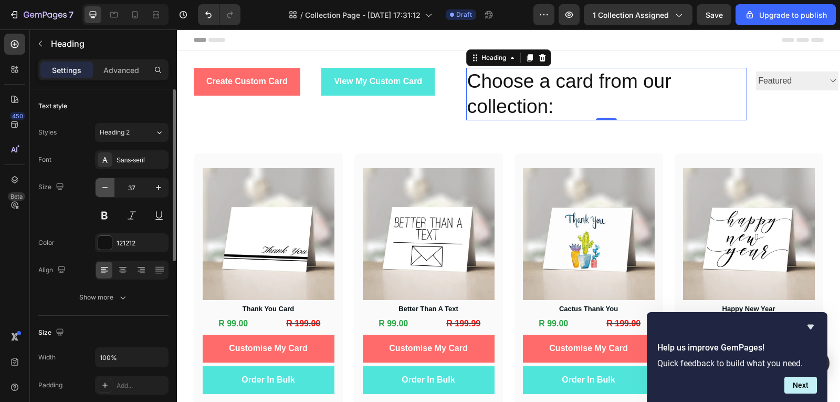
click at [107, 190] on icon "button" at bounding box center [105, 187] width 11 height 11
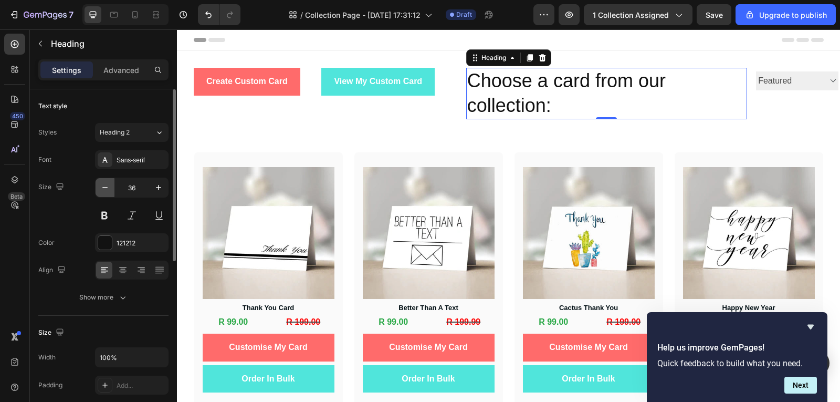
click at [107, 190] on icon "button" at bounding box center [105, 187] width 11 height 11
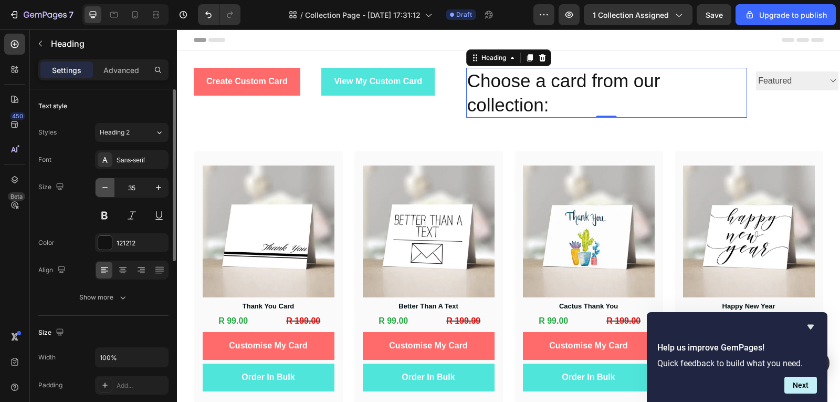
click at [107, 190] on icon "button" at bounding box center [105, 187] width 11 height 11
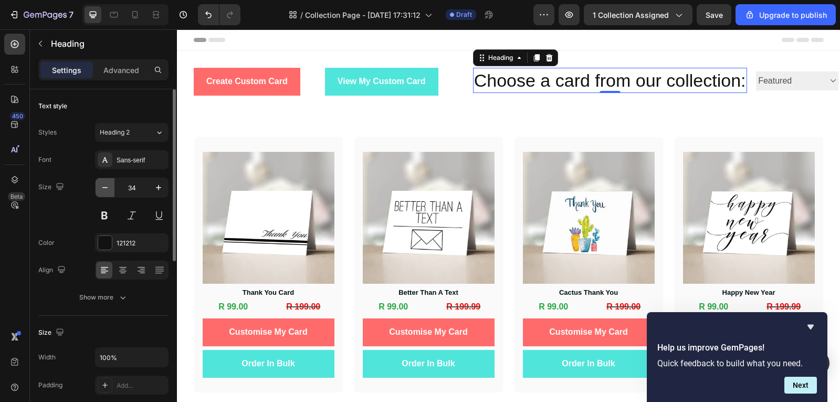
click at [107, 190] on icon "button" at bounding box center [105, 187] width 11 height 11
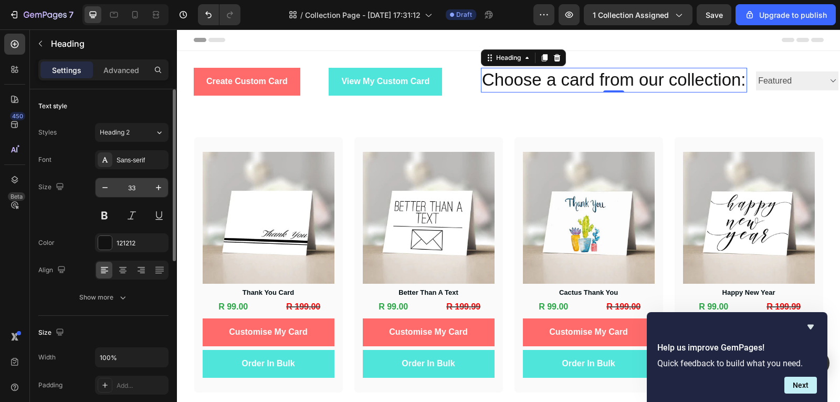
click at [141, 184] on input "33" at bounding box center [131, 187] width 35 height 19
click at [109, 196] on button "button" at bounding box center [105, 187] width 19 height 19
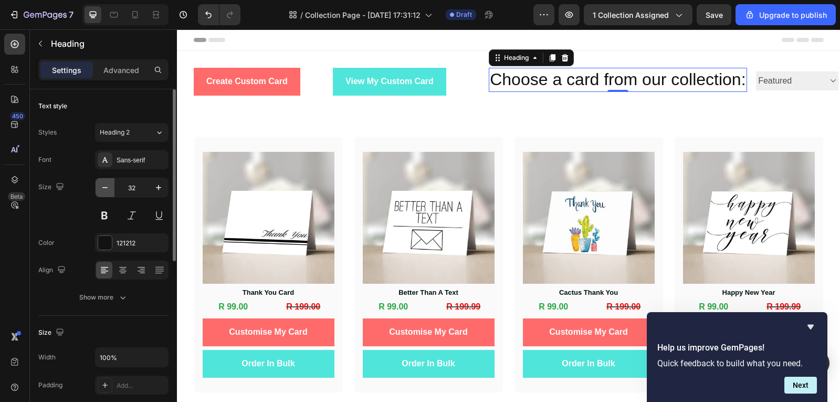
click at [109, 196] on button "button" at bounding box center [105, 187] width 19 height 19
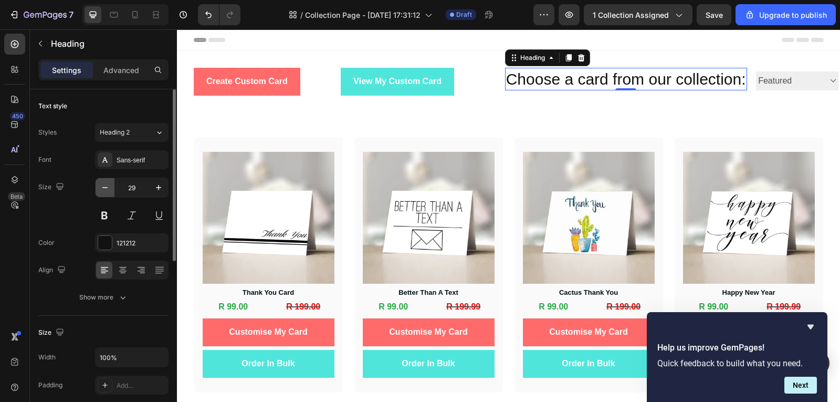
click at [109, 196] on button "button" at bounding box center [105, 187] width 19 height 19
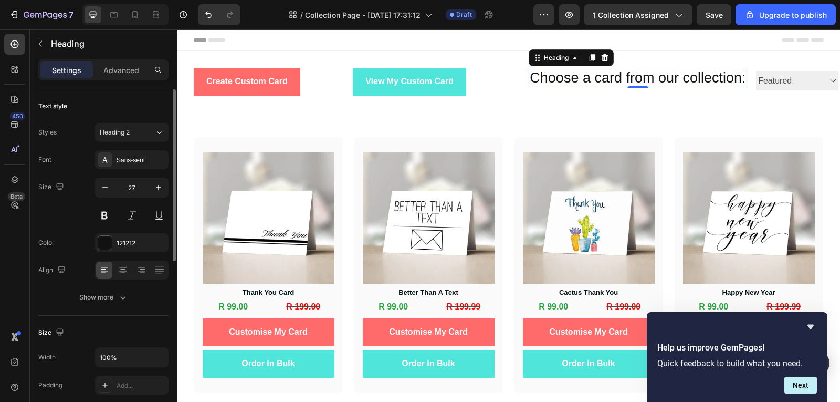
click at [103, 199] on div "27" at bounding box center [132, 200] width 74 height 47
click at [108, 185] on icon "button" at bounding box center [105, 187] width 11 height 11
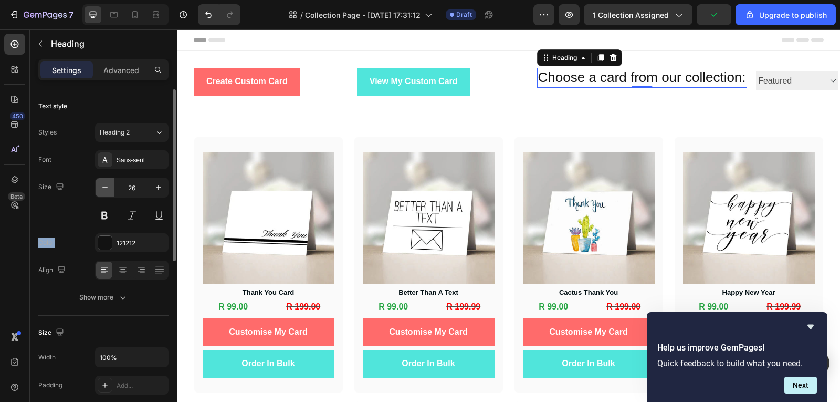
click at [108, 185] on icon "button" at bounding box center [105, 187] width 11 height 11
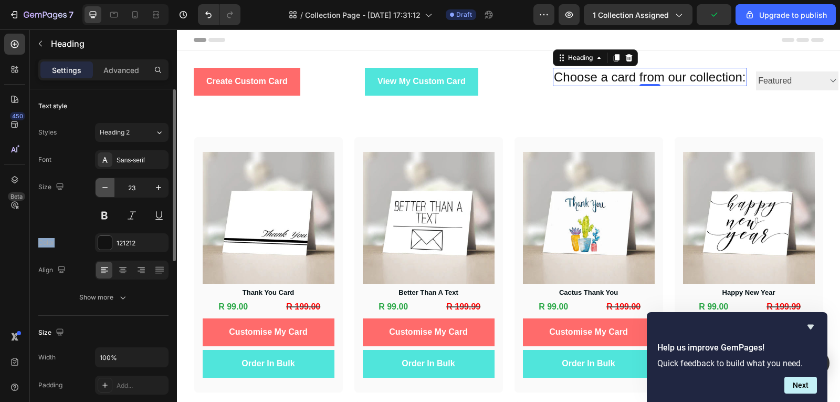
click at [108, 185] on icon "button" at bounding box center [105, 187] width 11 height 11
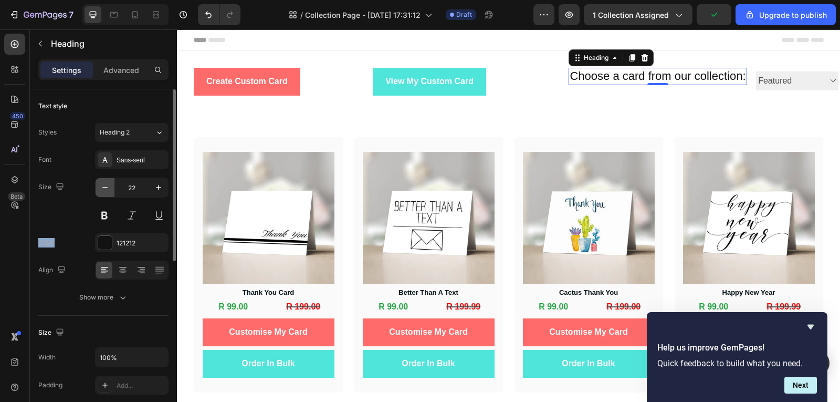
click at [108, 185] on icon "button" at bounding box center [105, 187] width 11 height 11
type input "20"
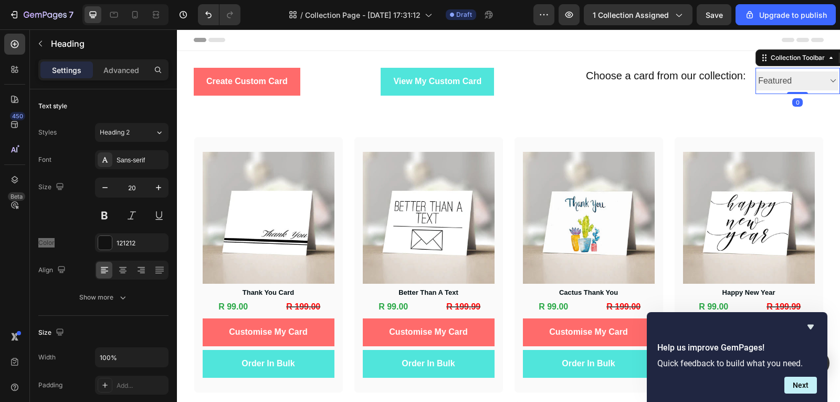
click at [778, 78] on select "Best Sellers Best selling Featured Alphabetically, A-Z Alphabetically, Z-A Pric…" at bounding box center [797, 80] width 82 height 19
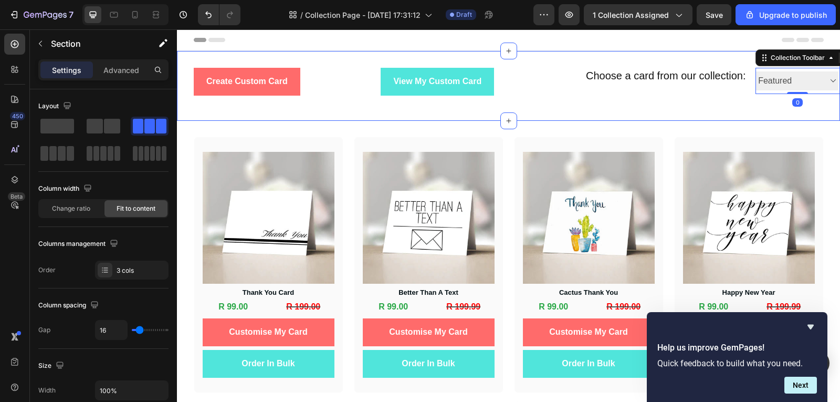
click at [723, 117] on div "Create Custom Card Button View My Custom Card Button Row Choose a card from our…" at bounding box center [508, 86] width 663 height 70
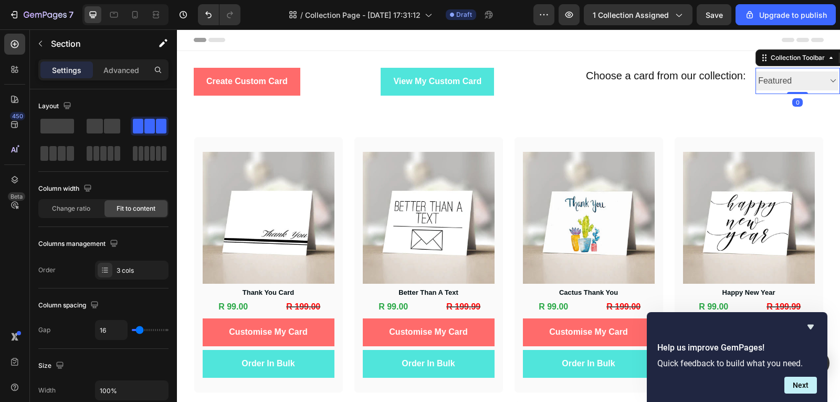
click at [775, 79] on select "Best Sellers Best selling Featured Alphabetically, A-Z Alphabetically, Z-A Pric…" at bounding box center [797, 80] width 82 height 19
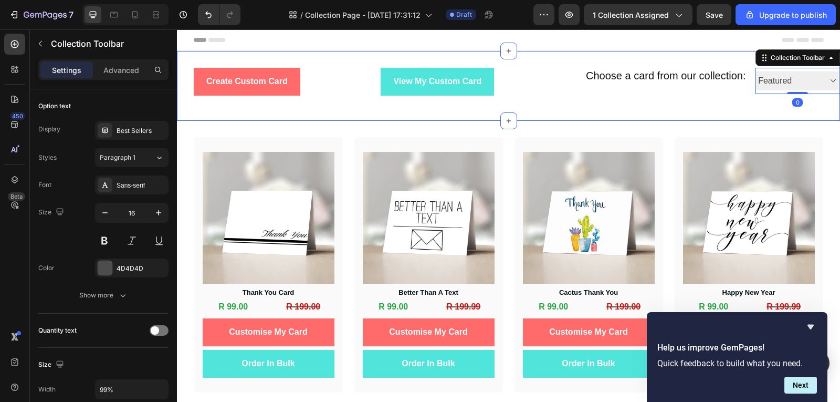
select select "best-selling"
click at [756, 71] on select "Best Sellers Best selling Featured Alphabetically, A-Z Alphabetically, Z-A Pric…" at bounding box center [797, 80] width 82 height 19
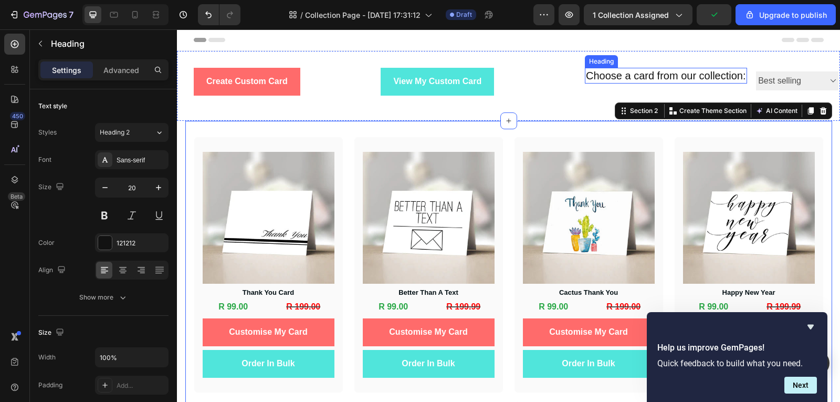
click at [683, 76] on p "Choose a card from our collection:" at bounding box center [666, 76] width 160 height 14
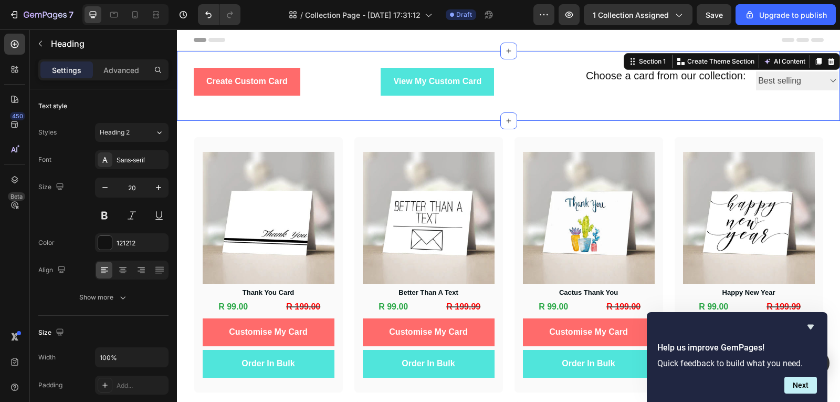
click at [733, 97] on div "Choose a card from our collection: Heading" at bounding box center [666, 86] width 162 height 36
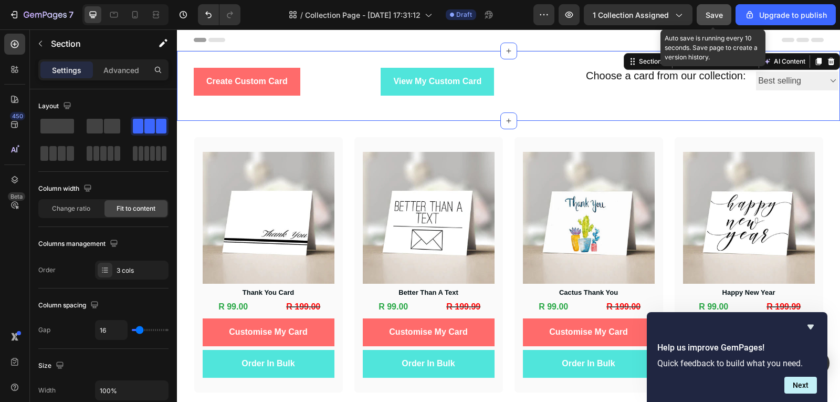
click at [716, 12] on span "Save" at bounding box center [714, 15] width 17 height 9
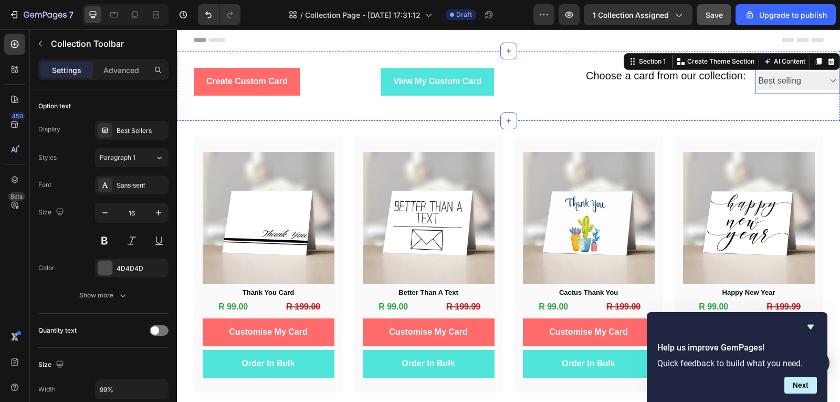
click at [806, 76] on select "Best Sellers Best selling Featured Alphabetically, A-Z Alphabetically, Z-A Pric…" at bounding box center [797, 80] width 82 height 19
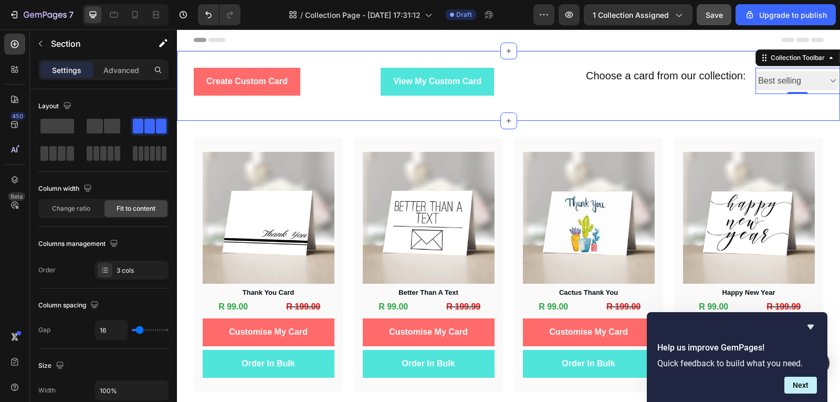
click at [713, 87] on div "Choose a card from our collection: Heading" at bounding box center [666, 86] width 162 height 36
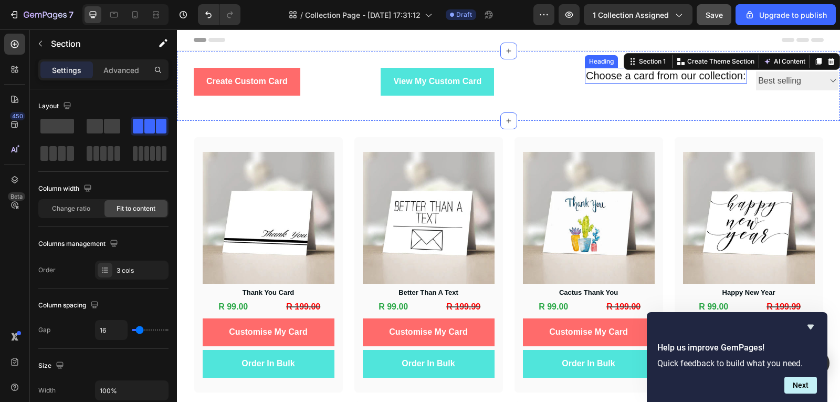
click at [710, 81] on p "Choose a card from our collection:" at bounding box center [666, 76] width 160 height 14
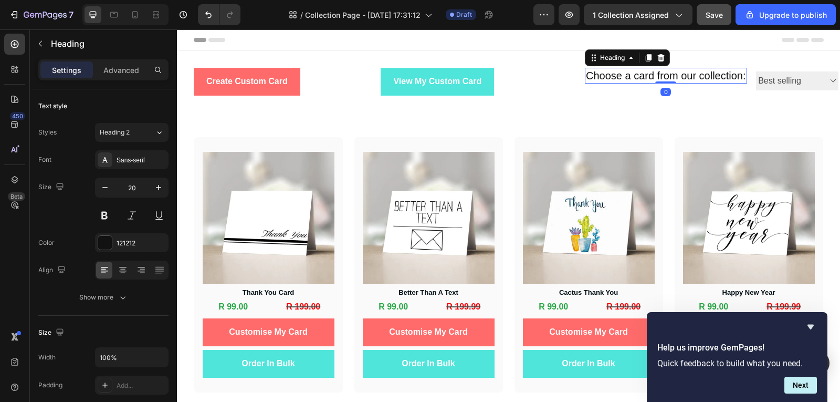
drag, startPoint x: 662, startPoint y: 81, endPoint x: 654, endPoint y: 70, distance: 13.7
click at [654, 70] on div "Choose a card from our collection: Heading 0" at bounding box center [666, 76] width 162 height 16
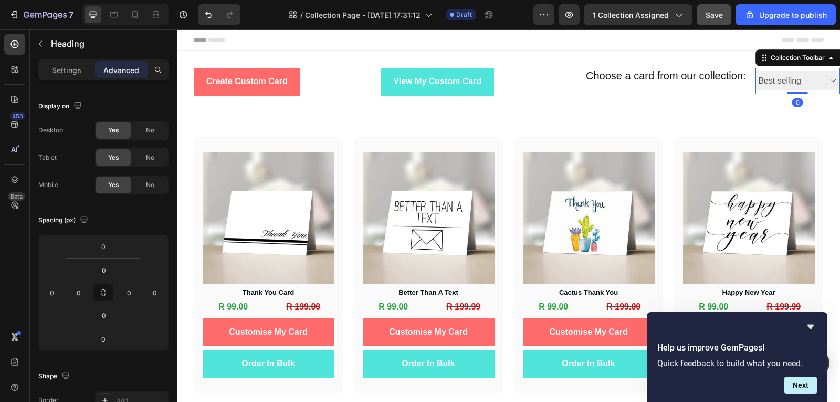
click at [775, 85] on select "Best Sellers Best selling Featured Alphabetically, A-Z Alphabetically, Z-A Pric…" at bounding box center [797, 80] width 82 height 19
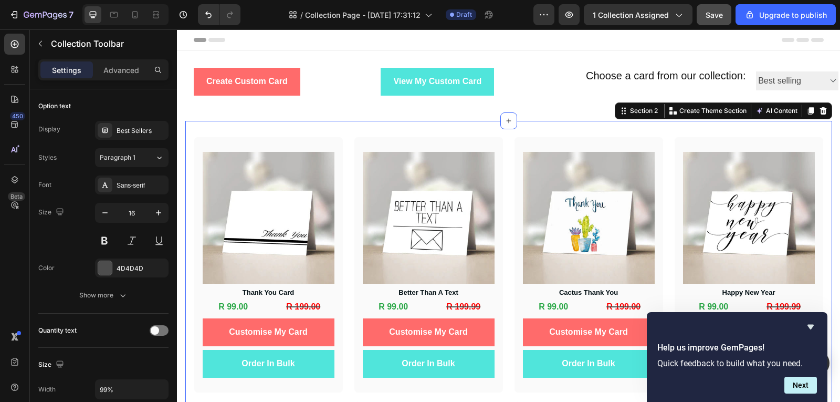
drag, startPoint x: 674, startPoint y: 129, endPoint x: 789, endPoint y: 92, distance: 121.2
click at [810, 79] on select "Best Sellers Best selling Featured Alphabetically, A-Z Alphabetically, Z-A Pric…" at bounding box center [797, 80] width 82 height 19
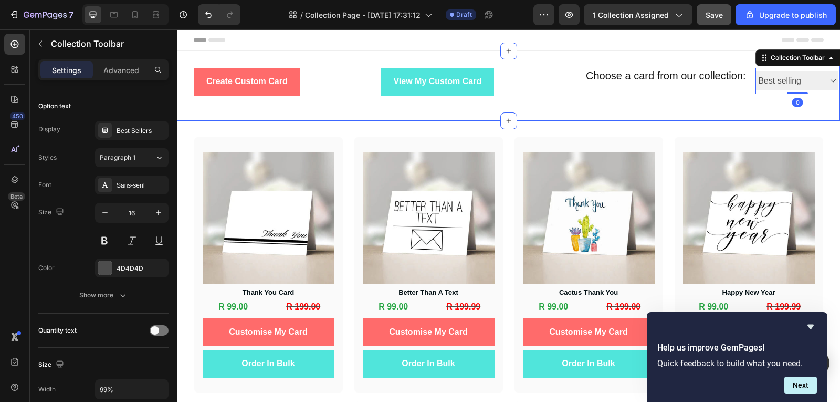
drag, startPoint x: 682, startPoint y: 111, endPoint x: 779, endPoint y: 77, distance: 103.0
click at [682, 111] on div "Create Custom Card Button View My Custom Card Button Row Choose a card from our…" at bounding box center [508, 86] width 663 height 70
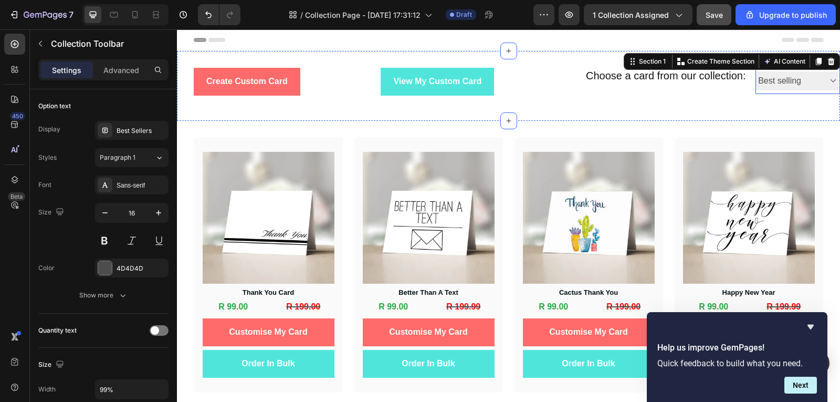
click at [792, 71] on select "Best Sellers Best selling Featured Alphabetically, A-Z Alphabetically, Z-A Pric…" at bounding box center [797, 80] width 82 height 19
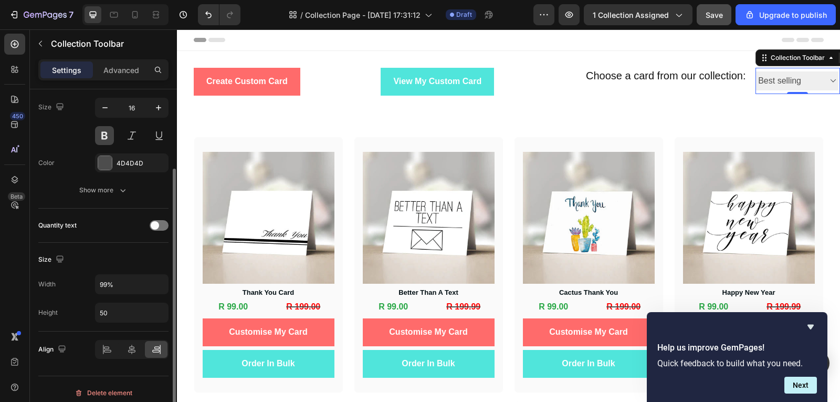
scroll to position [112, 0]
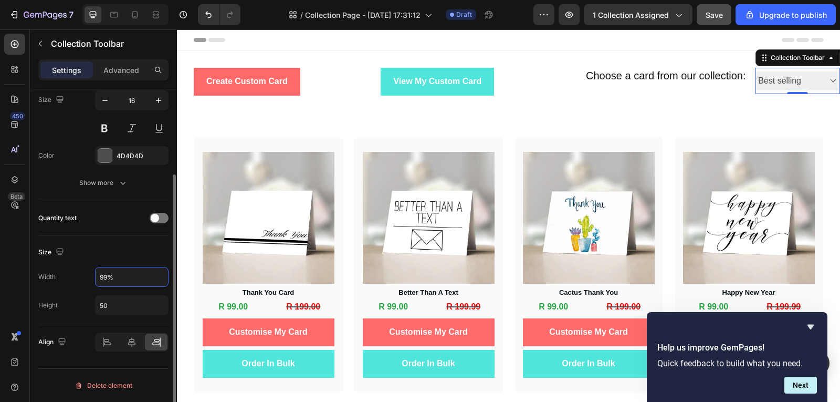
click at [127, 280] on input "99%" at bounding box center [132, 276] width 72 height 19
type input "100%"
click at [114, 312] on input "50" at bounding box center [132, 305] width 72 height 19
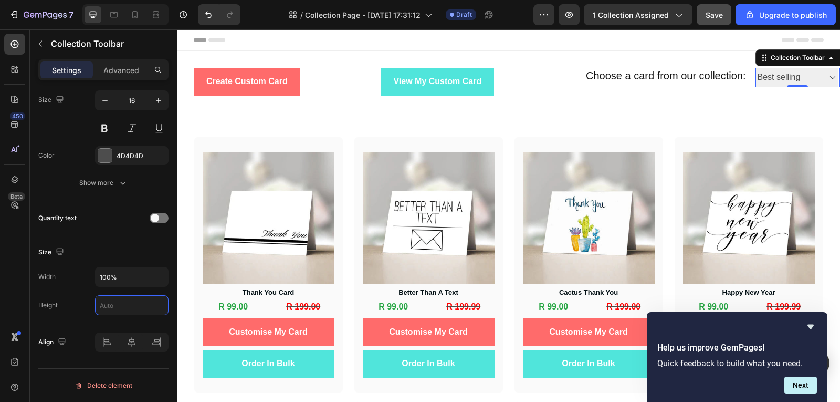
click at [4, 309] on div "450 Beta" at bounding box center [15, 215] width 30 height 372
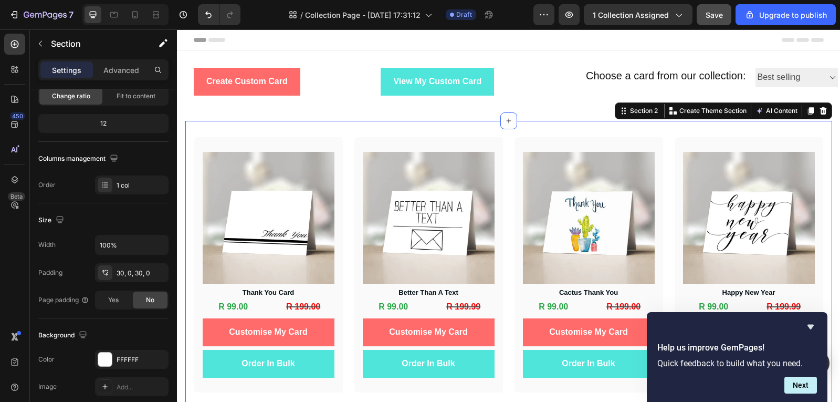
scroll to position [0, 0]
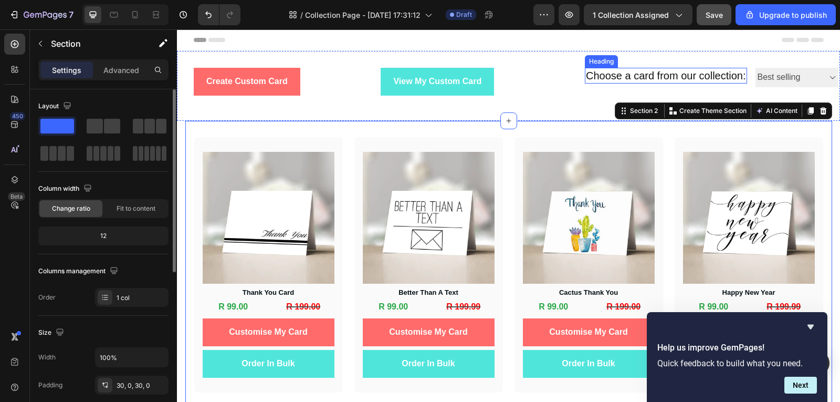
click at [703, 78] on p "Choose a card from our collection:" at bounding box center [666, 76] width 160 height 14
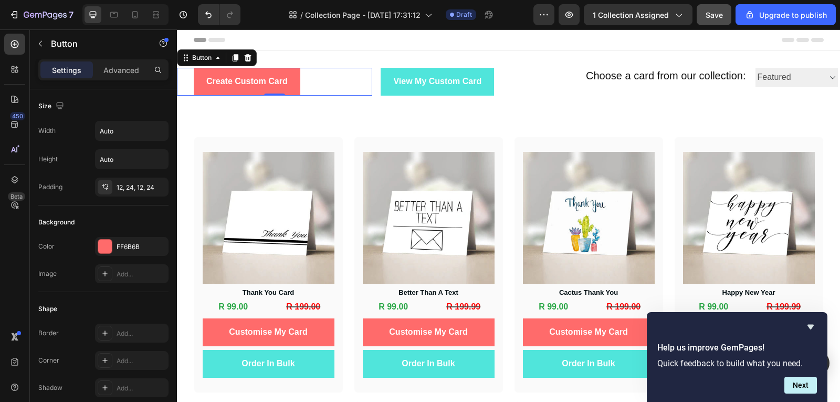
click at [357, 87] on div "Create Custom Card Button 0" at bounding box center [274, 82] width 195 height 28
click at [721, 14] on span "Save" at bounding box center [714, 15] width 17 height 9
click at [772, 85] on select "Best Sellers Best selling Featured Alphabetically, A-Z Alphabetically, Z-A Pric…" at bounding box center [797, 77] width 82 height 19
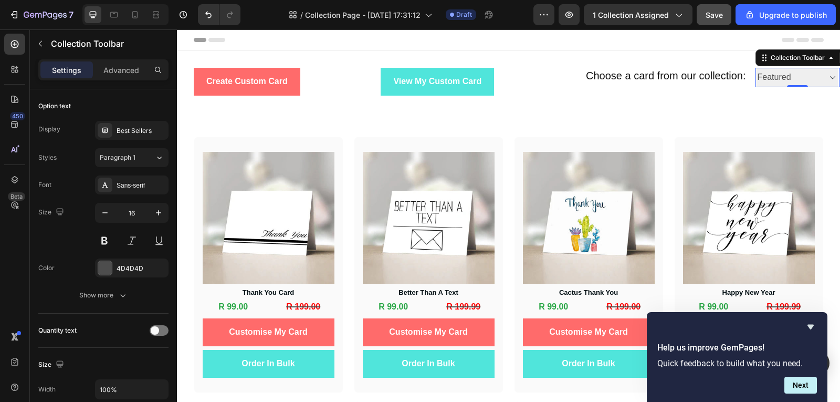
select select "best-selling"
click at [756, 68] on select "Best Sellers Best selling Featured Alphabetically, A-Z Alphabetically, Z-A Pric…" at bounding box center [797, 77] width 82 height 19
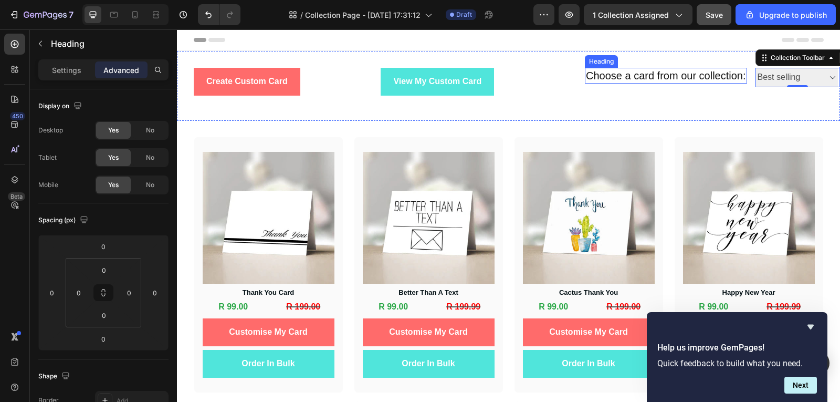
click at [613, 76] on h2 "Choose a card from our collection:" at bounding box center [666, 76] width 162 height 16
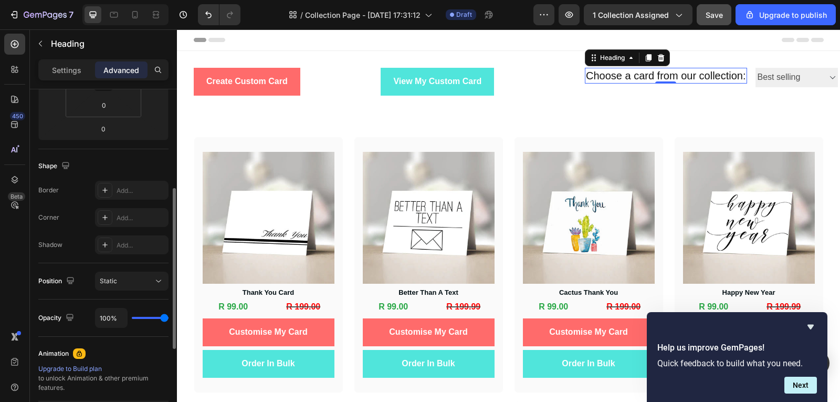
scroll to position [386, 0]
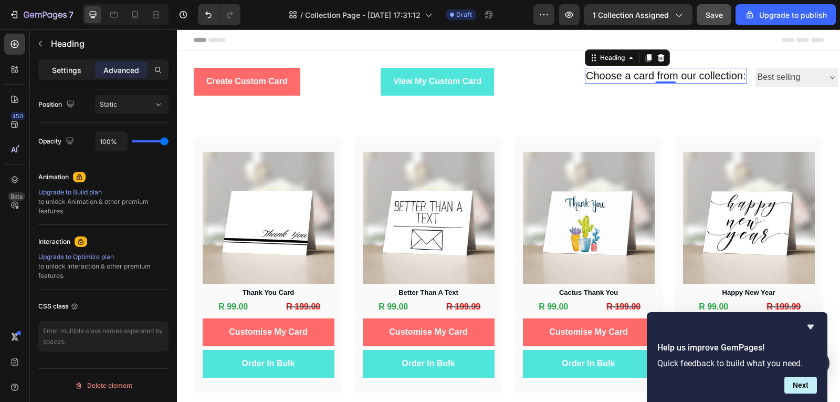
click at [70, 76] on div "Settings" at bounding box center [66, 69] width 53 height 17
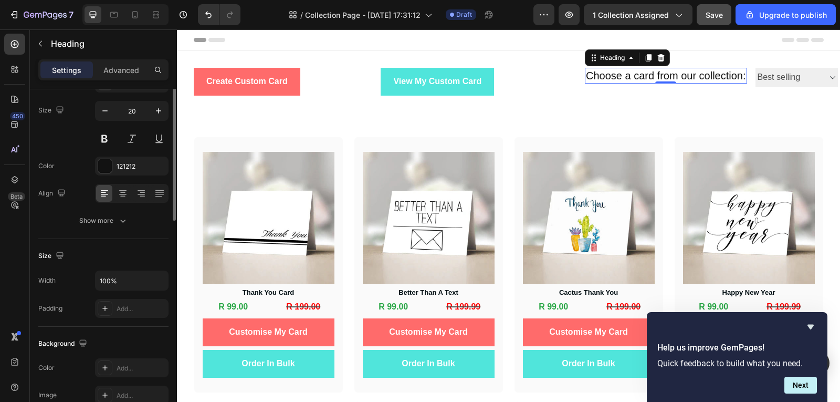
scroll to position [0, 0]
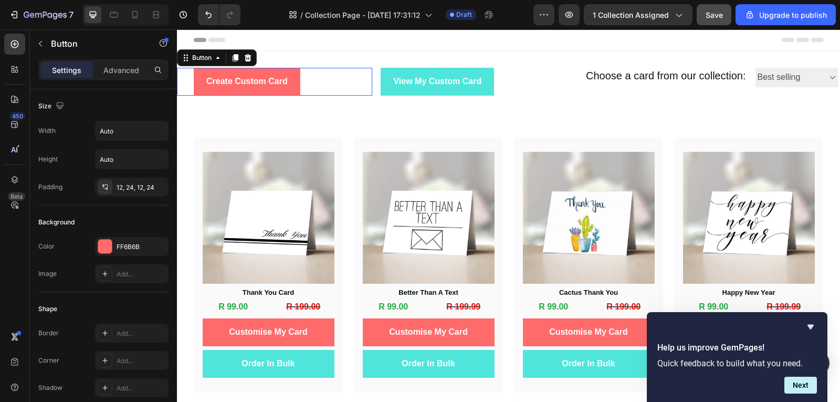
click at [348, 92] on div "Create Custom Card Button 0" at bounding box center [274, 82] width 195 height 28
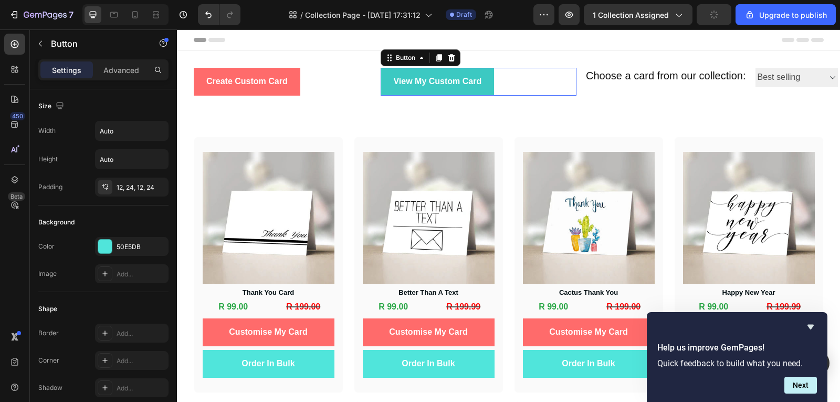
click at [383, 91] on button "View My Custom Card" at bounding box center [437, 82] width 113 height 28
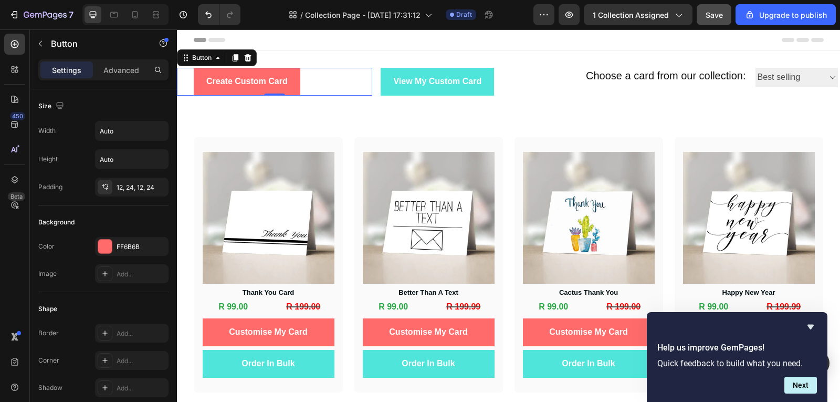
click at [367, 92] on div "Create Custom Card Button 0" at bounding box center [274, 82] width 195 height 28
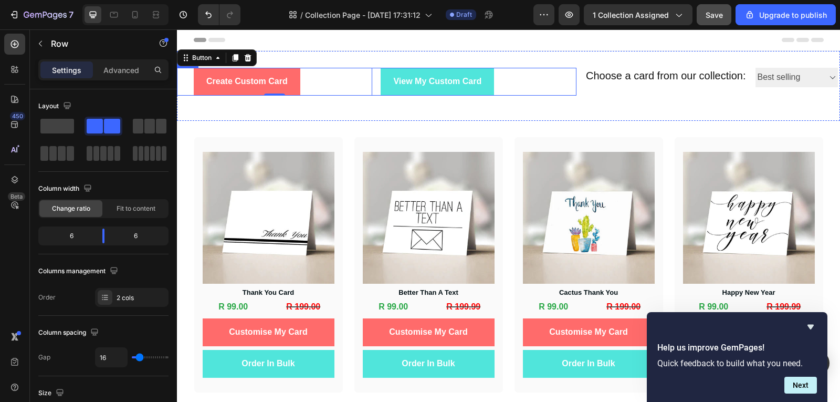
click at [373, 93] on div "Create Custom Card Button 0 View My Custom Card Button Row" at bounding box center [377, 82] width 400 height 28
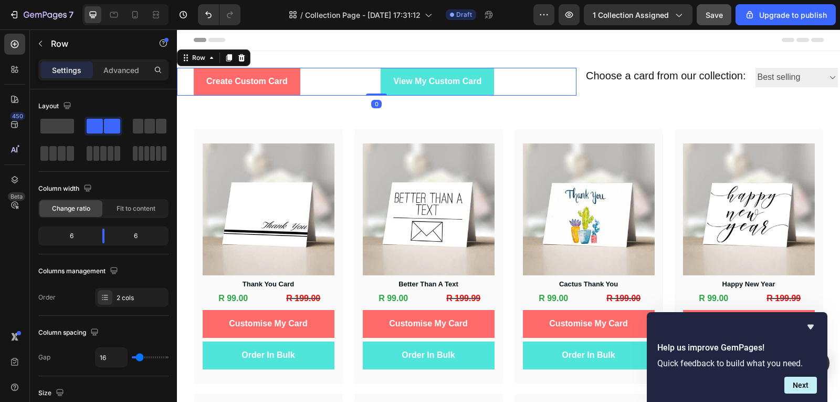
drag, startPoint x: 374, startPoint y: 102, endPoint x: 374, endPoint y: 78, distance: 24.2
click at [374, 78] on div "Create Custom Card Button View My Custom Card Button Row 0" at bounding box center [377, 82] width 400 height 28
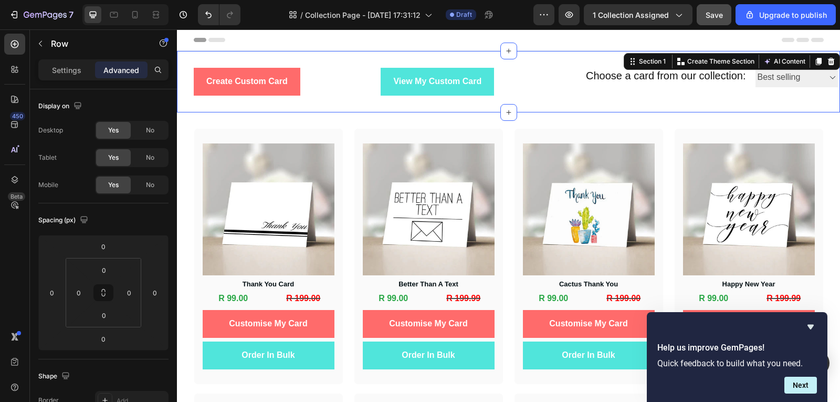
click at [668, 100] on div "Create Custom Card Button View My Custom Card Button Row Choose a card from our…" at bounding box center [508, 81] width 663 height 61
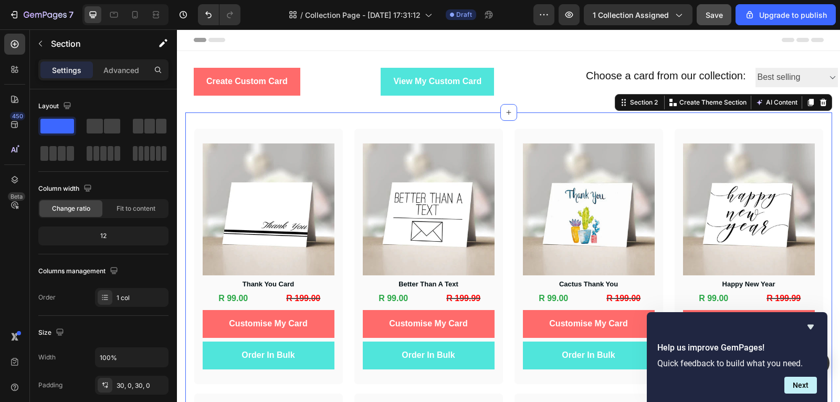
click at [720, 11] on span "Save" at bounding box center [714, 15] width 17 height 9
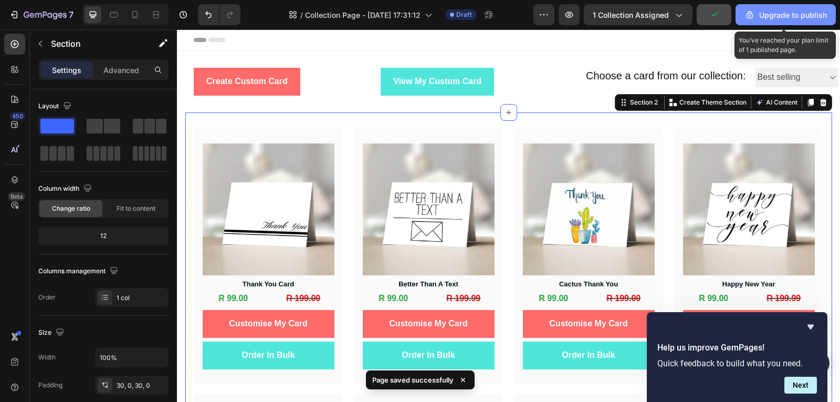
click at [765, 19] on div "Upgrade to publish" at bounding box center [786, 14] width 82 height 11
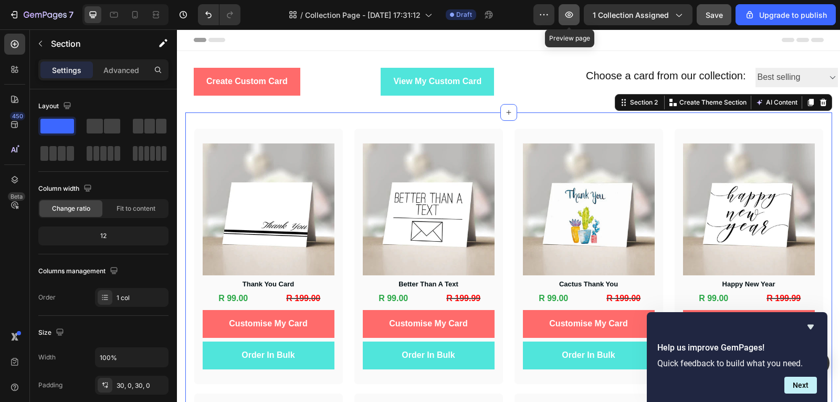
click at [571, 23] on button "button" at bounding box center [569, 14] width 21 height 21
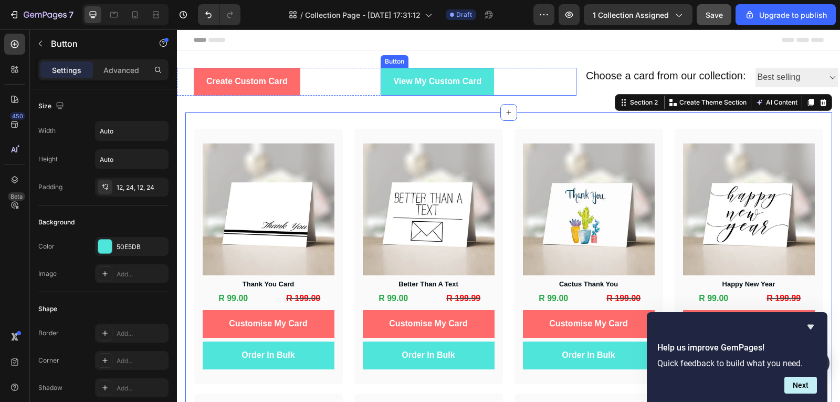
click at [511, 89] on div "View My Custom Card Button" at bounding box center [478, 82] width 195 height 28
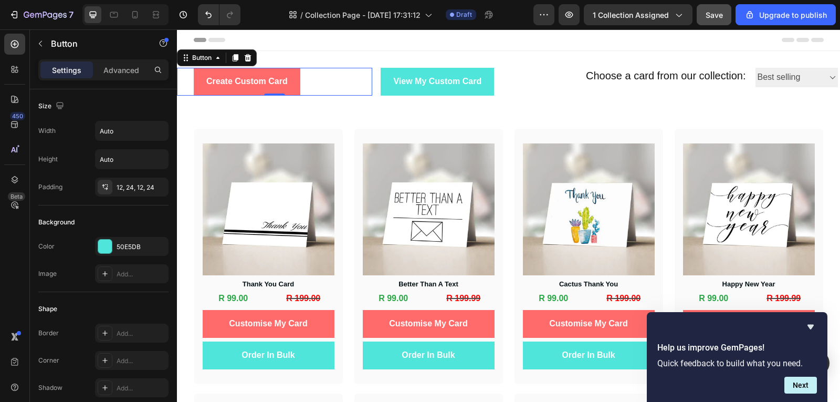
click at [333, 88] on div "Create Custom Card Button 0" at bounding box center [274, 82] width 195 height 28
click at [139, 186] on div "12, 24, 12, 24" at bounding box center [132, 187] width 30 height 9
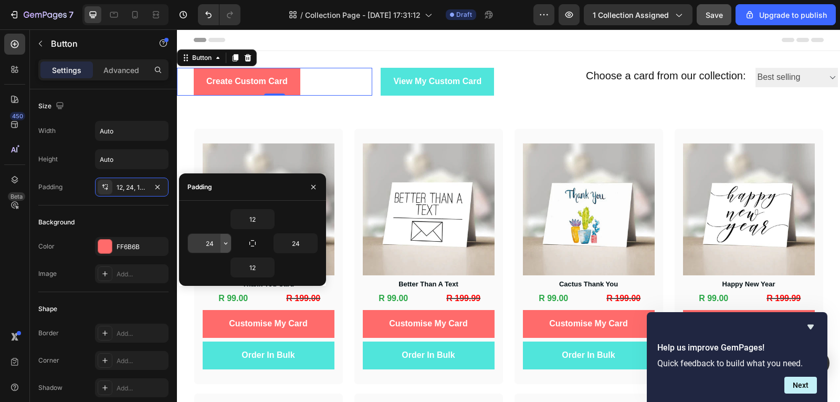
click at [222, 241] on icon "button" at bounding box center [226, 243] width 8 height 8
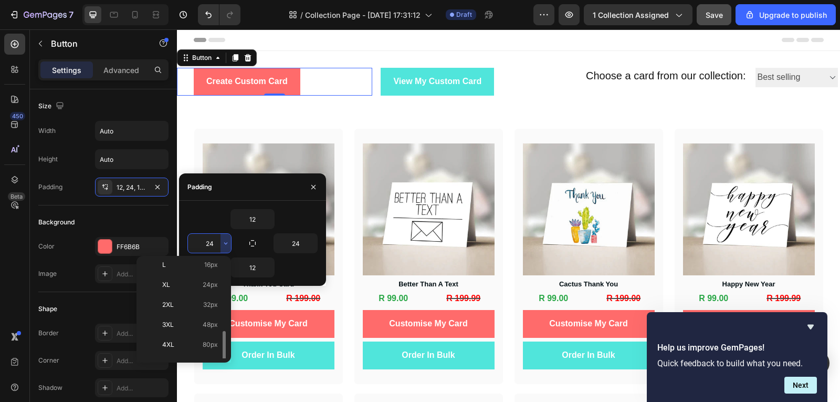
scroll to position [121, 0]
click at [198, 343] on p "5XL 112px" at bounding box center [190, 347] width 56 height 9
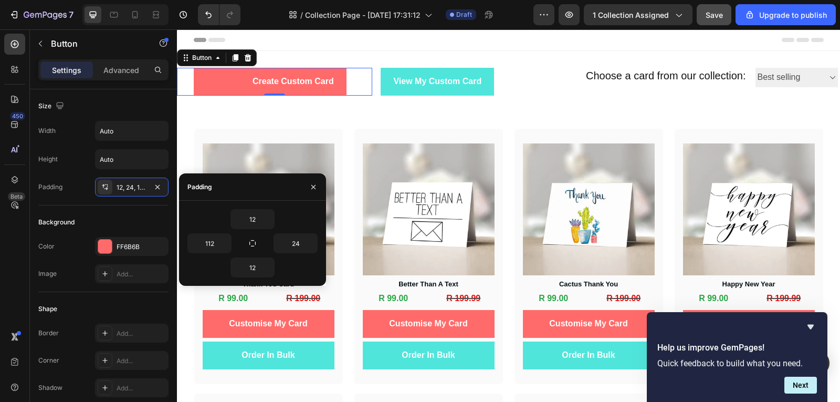
type input "24"
click at [337, 81] on div "Create Custom Card Button 0" at bounding box center [274, 82] width 195 height 28
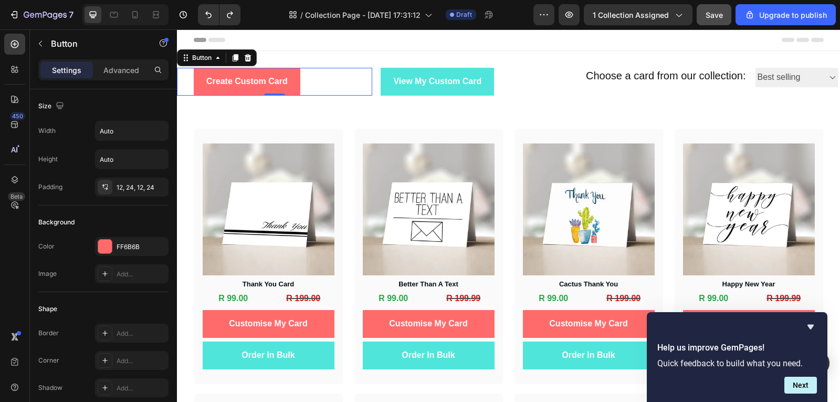
click at [185, 85] on div "Create Custom Card Button 0" at bounding box center [274, 82] width 195 height 28
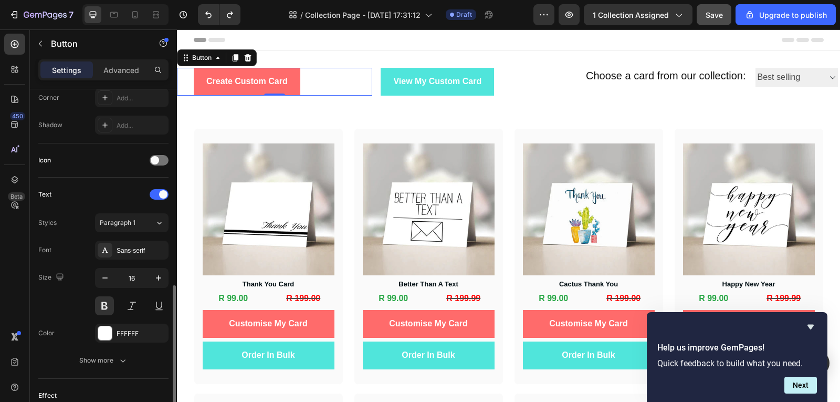
scroll to position [411, 0]
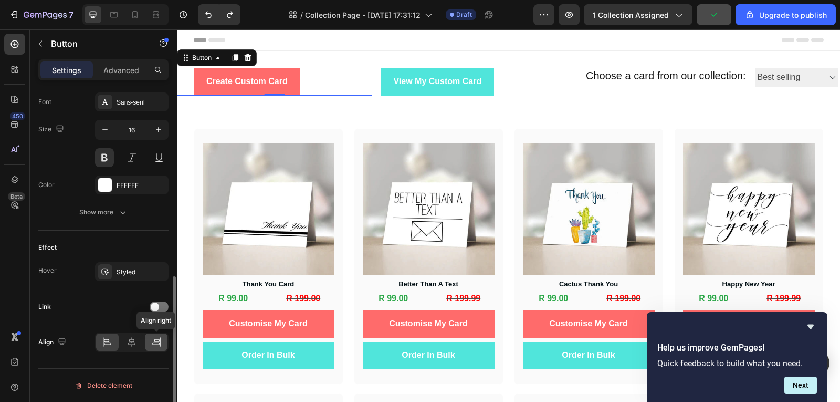
click at [150, 348] on div at bounding box center [156, 341] width 23 height 17
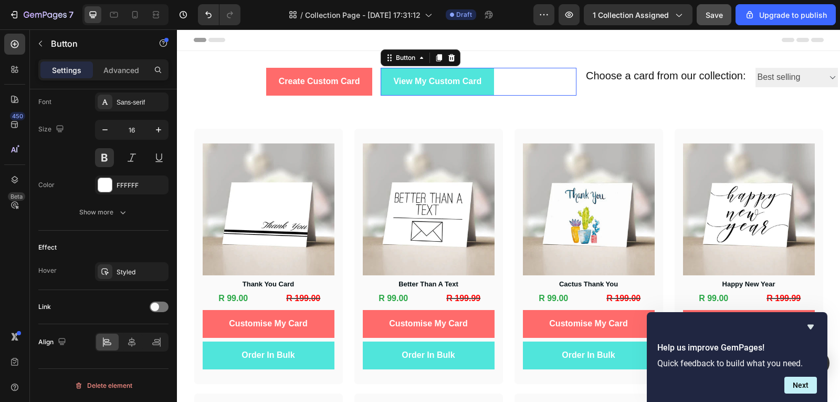
click at [504, 76] on div "View My Custom Card Button 0" at bounding box center [478, 82] width 195 height 28
click at [162, 343] on div at bounding box center [156, 341] width 23 height 17
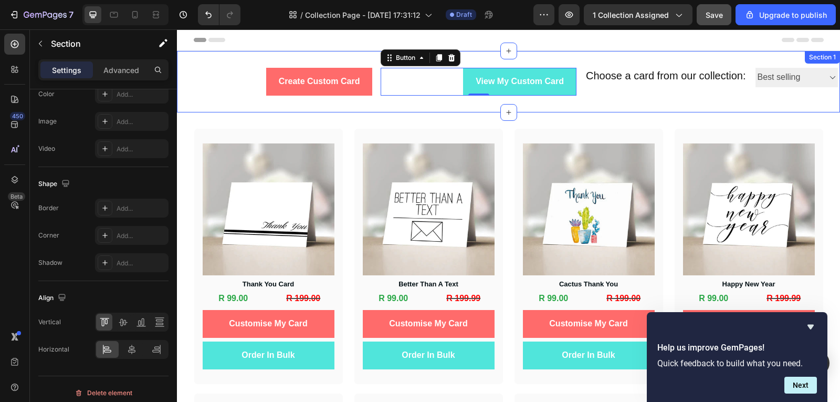
click at [340, 106] on div "Create Custom Card Button View My Custom Card Button 0 Row Choose a card from o…" at bounding box center [508, 81] width 663 height 61
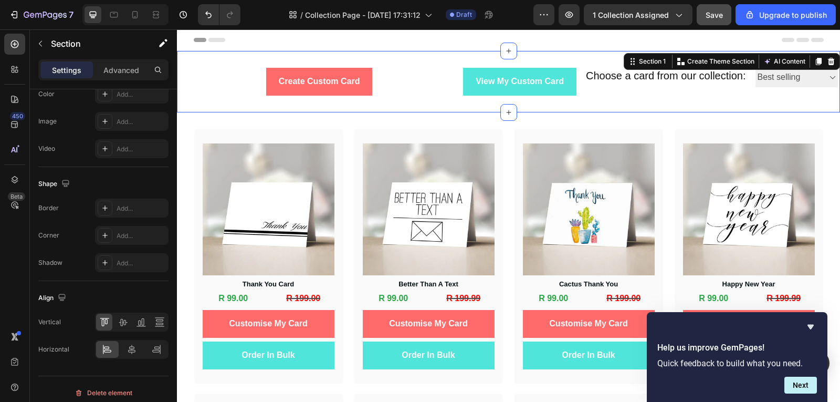
scroll to position [0, 0]
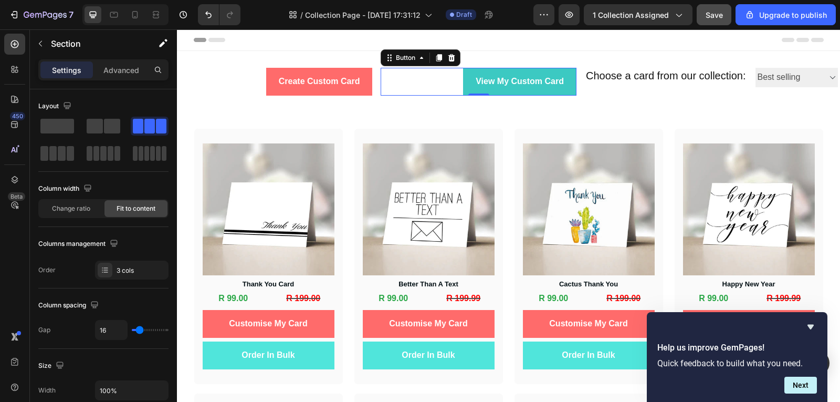
click at [471, 93] on div "View My Custom Card Button 0" at bounding box center [478, 82] width 195 height 28
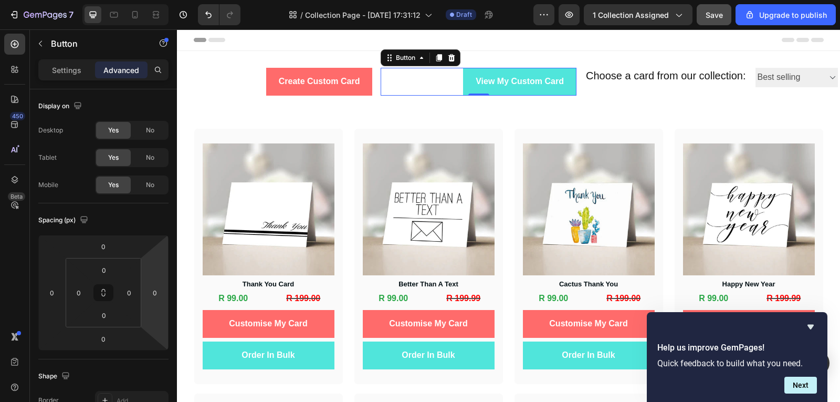
click at [440, 79] on div "View My Custom Card Button 0" at bounding box center [478, 82] width 195 height 28
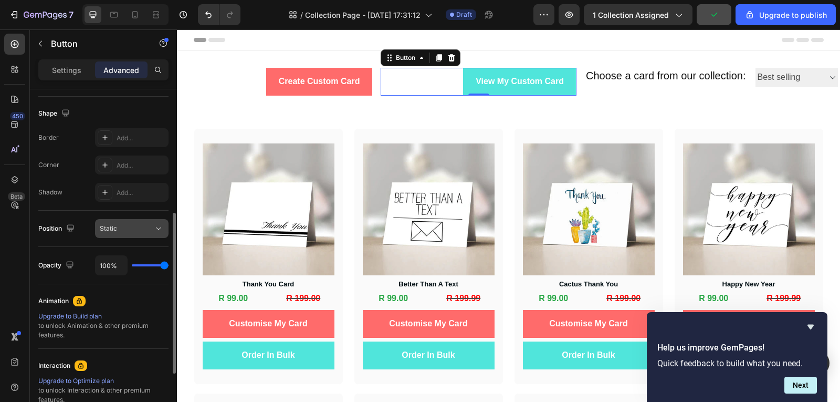
scroll to position [105, 0]
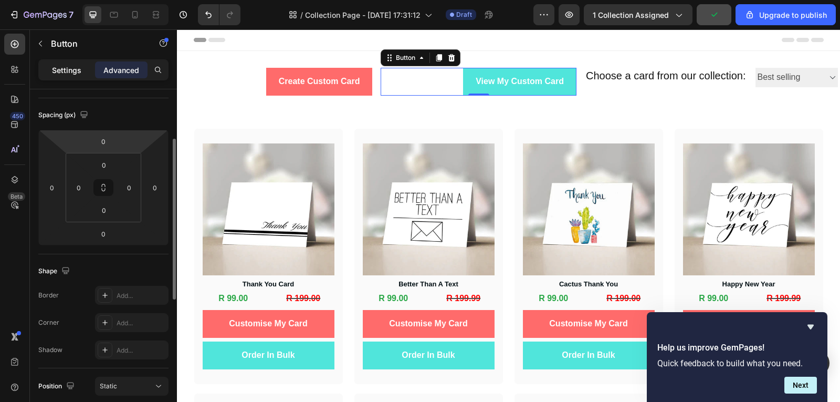
click at [80, 77] on div "Settings" at bounding box center [66, 69] width 53 height 17
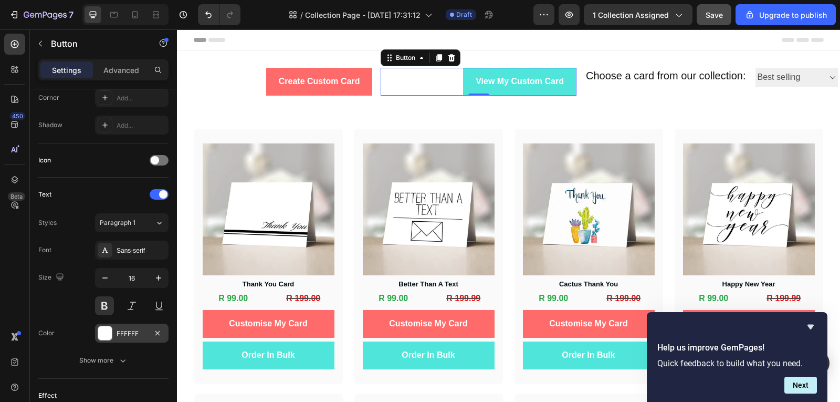
scroll to position [411, 0]
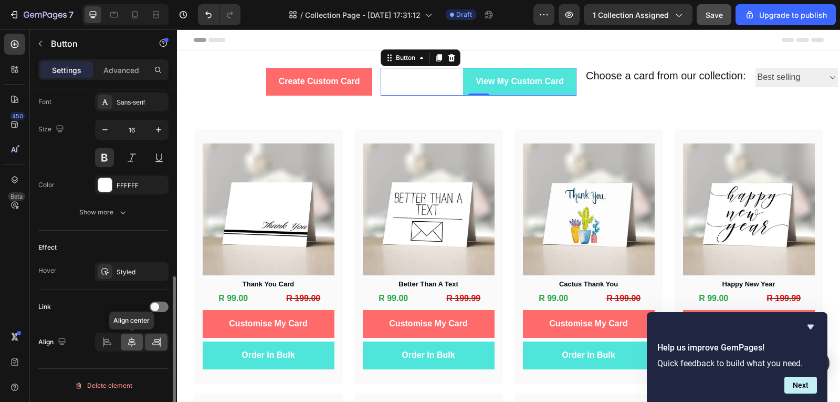
click at [139, 344] on div at bounding box center [132, 341] width 23 height 17
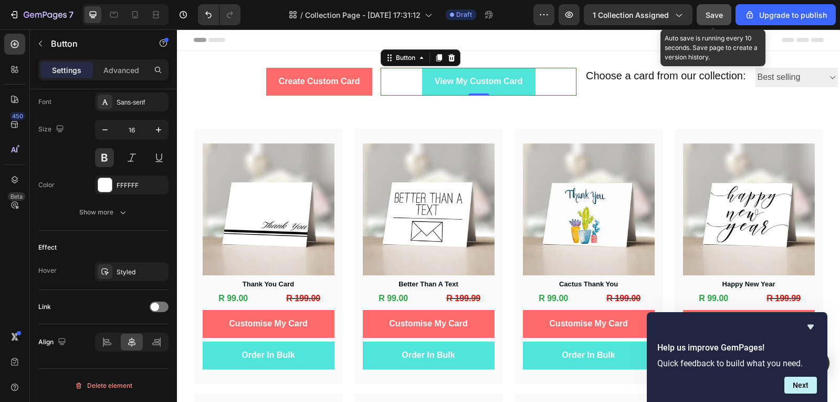
click at [730, 15] on button "Save" at bounding box center [714, 14] width 35 height 21
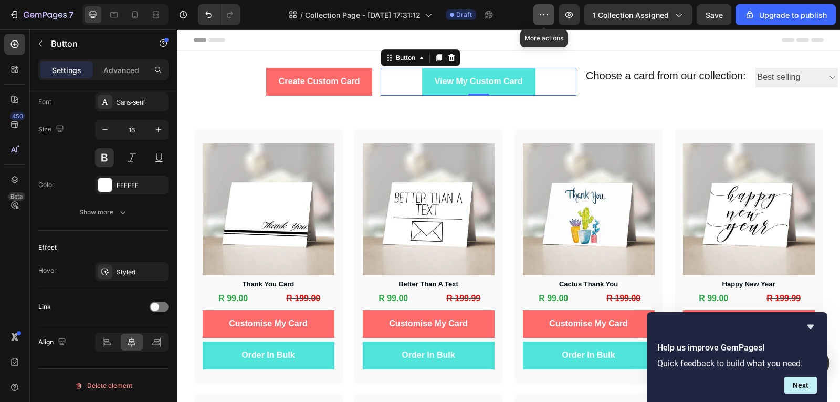
click at [547, 9] on button "button" at bounding box center [544, 14] width 21 height 21
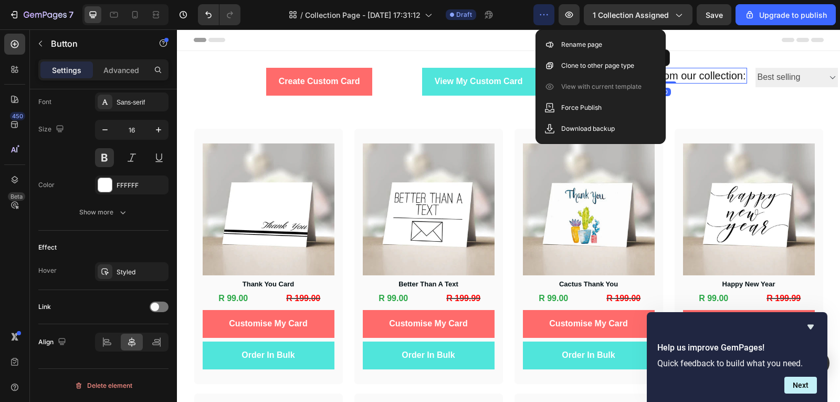
click at [738, 71] on h2 "Choose a card from our collection:" at bounding box center [666, 76] width 162 height 16
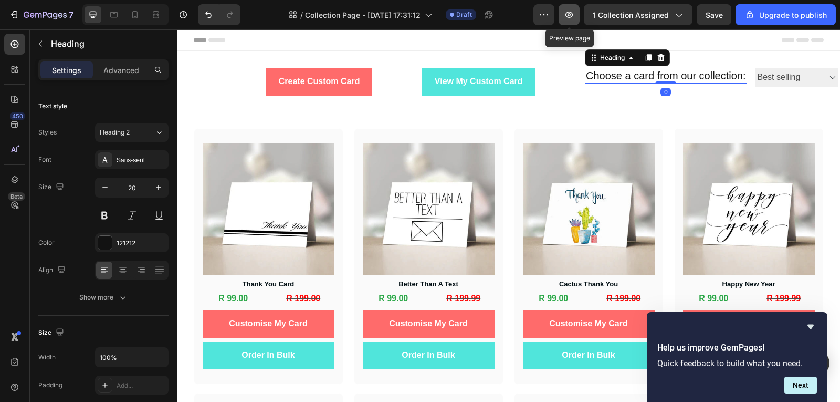
click at [576, 21] on button "button" at bounding box center [569, 14] width 21 height 21
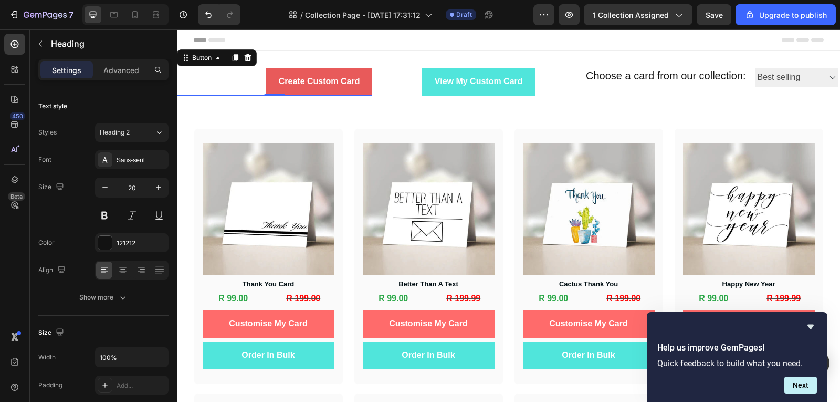
click at [368, 90] on button "Create Custom Card" at bounding box center [319, 82] width 107 height 28
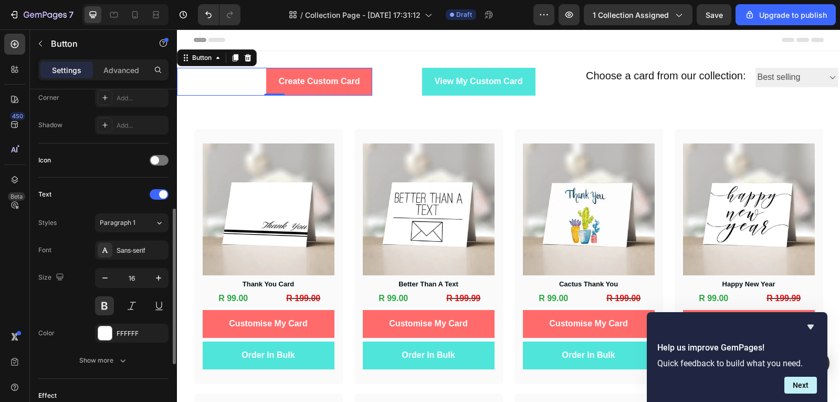
scroll to position [411, 0]
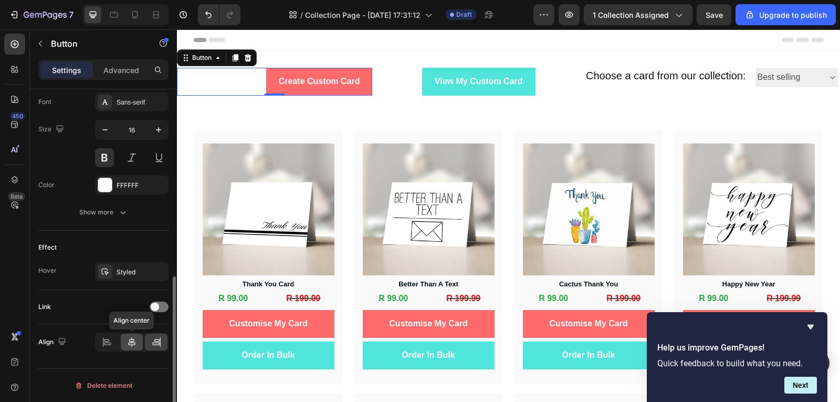
click at [127, 336] on div at bounding box center [132, 341] width 23 height 17
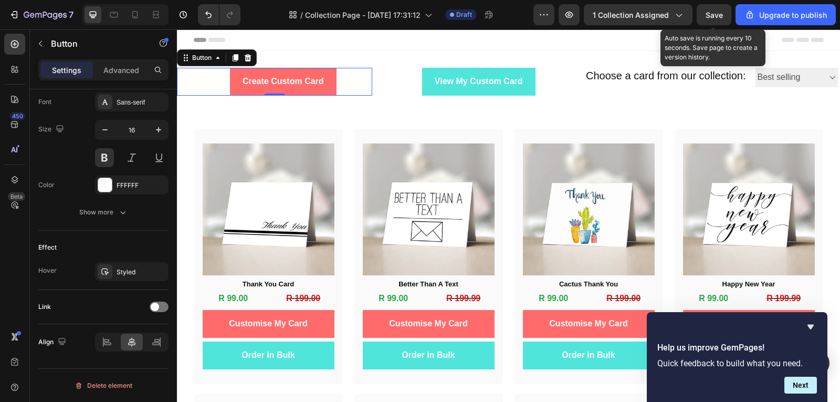
click at [710, 14] on span "Save" at bounding box center [714, 15] width 17 height 9
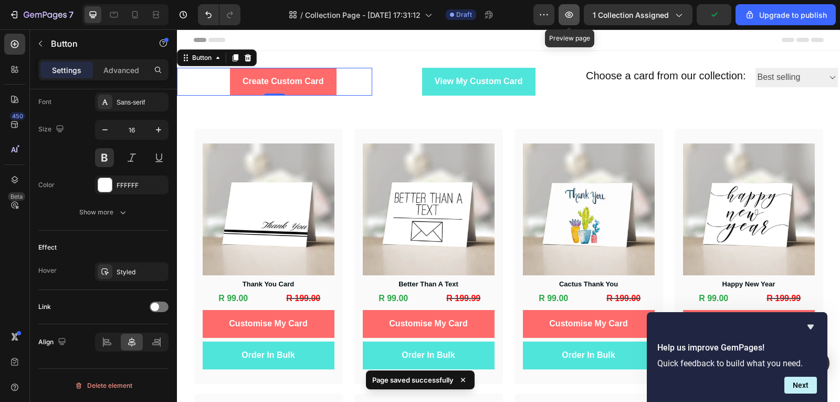
click at [571, 23] on button "button" at bounding box center [569, 14] width 21 height 21
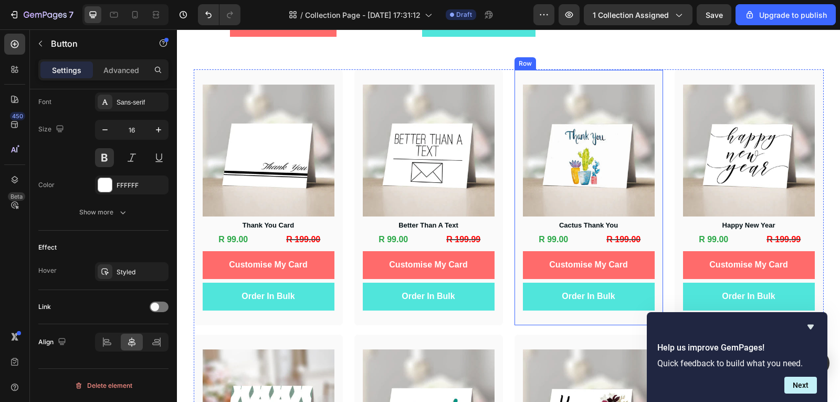
scroll to position [0, 0]
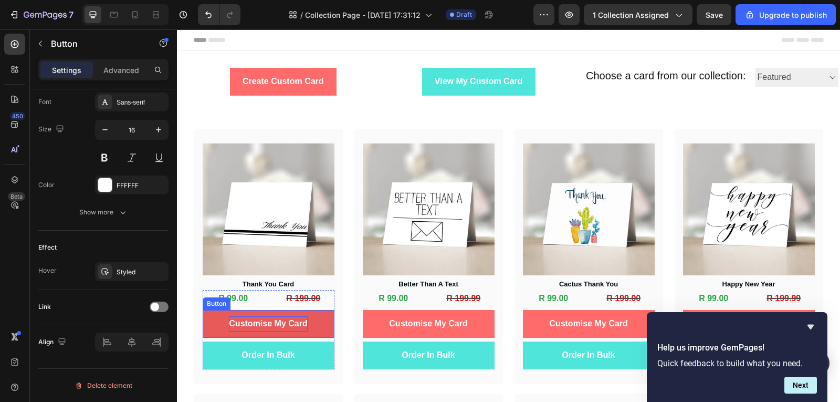
click at [289, 331] on p "Customise My Card" at bounding box center [268, 323] width 78 height 15
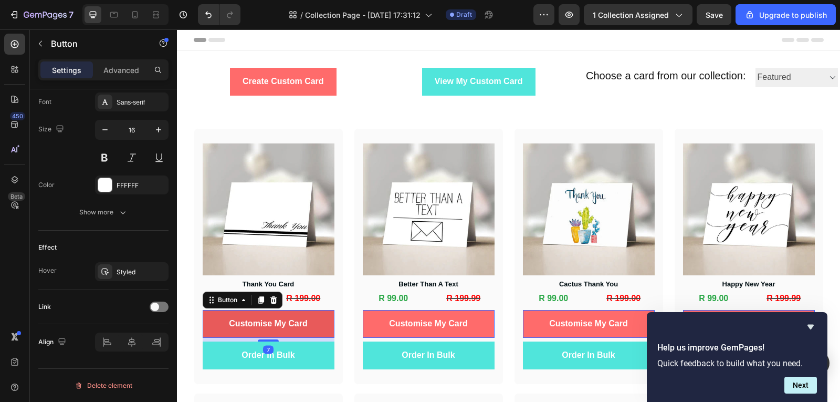
click at [307, 330] on button "Customise My Card" at bounding box center [269, 324] width 132 height 28
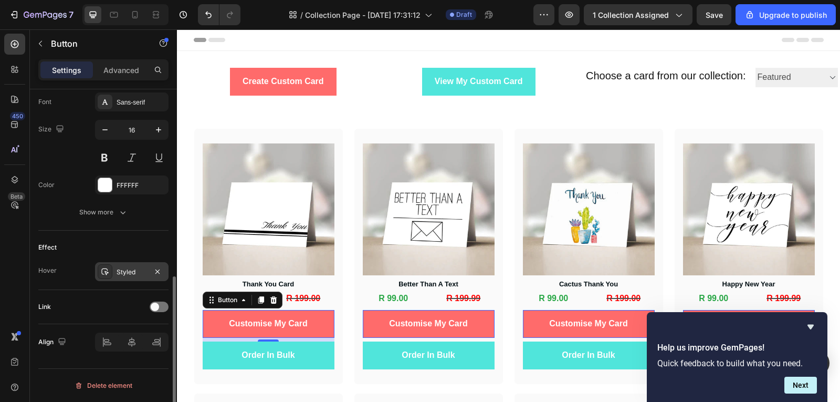
scroll to position [201, 0]
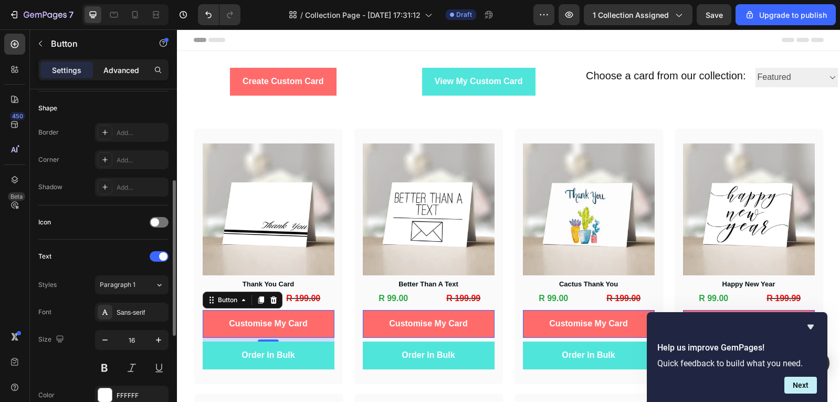
click at [117, 75] on p "Advanced" at bounding box center [121, 70] width 36 height 11
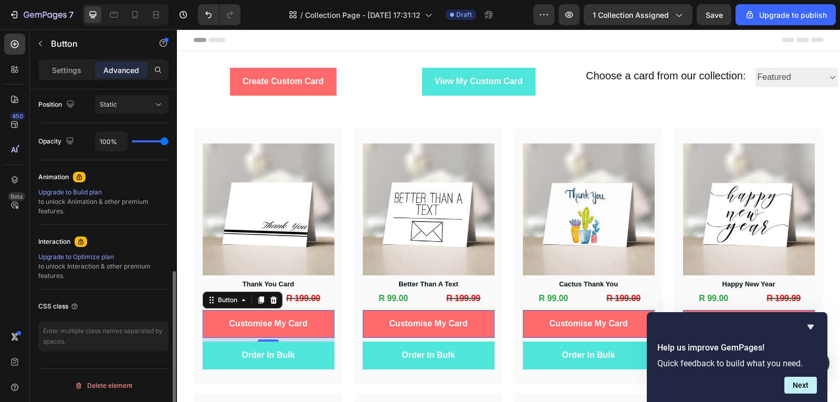
scroll to position [0, 0]
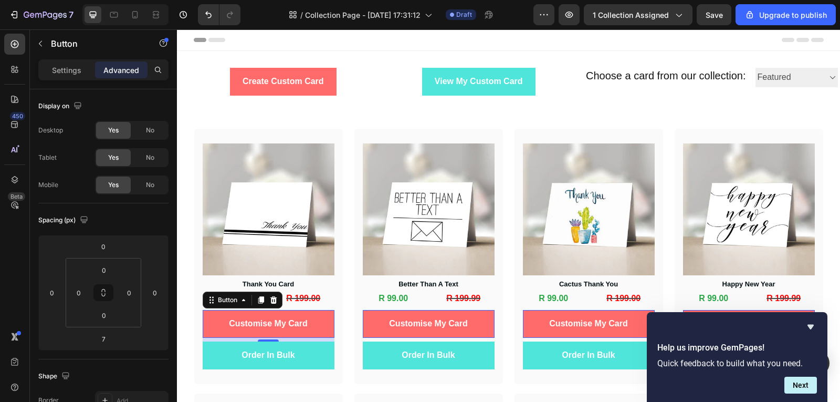
click at [69, 60] on div "Settings Advanced" at bounding box center [103, 69] width 130 height 21
click at [72, 76] on div "Settings" at bounding box center [66, 69] width 53 height 17
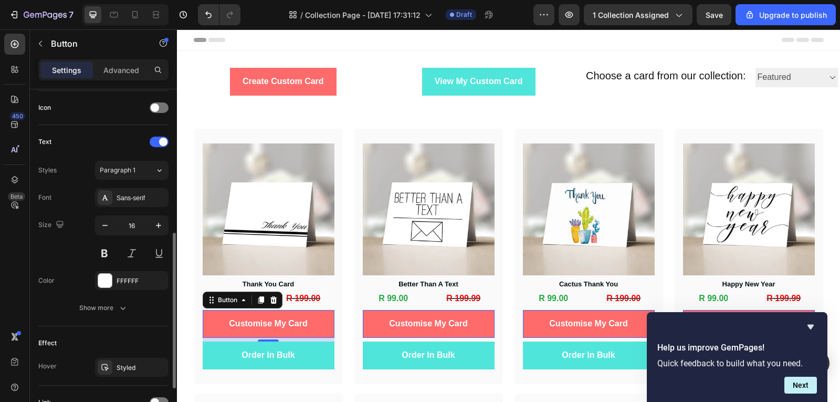
scroll to position [411, 0]
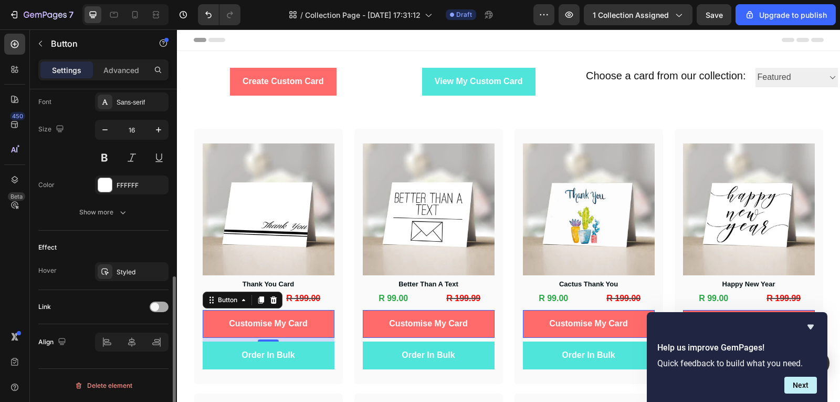
click at [155, 308] on span at bounding box center [155, 306] width 8 height 8
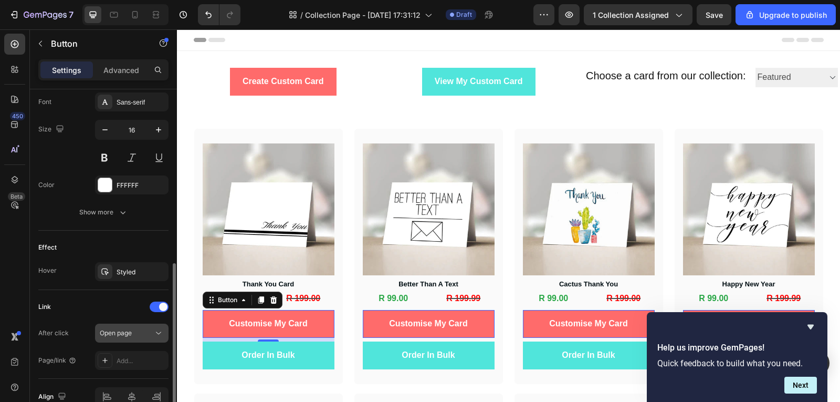
click at [144, 331] on div "Open page" at bounding box center [127, 332] width 54 height 9
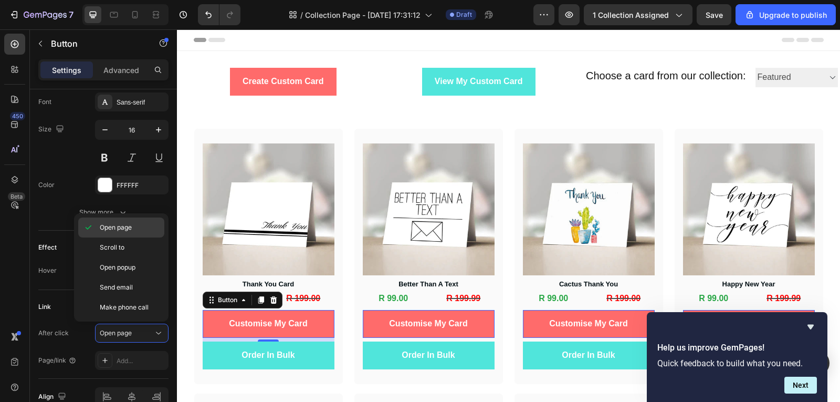
click at [116, 229] on span "Open page" at bounding box center [116, 227] width 32 height 9
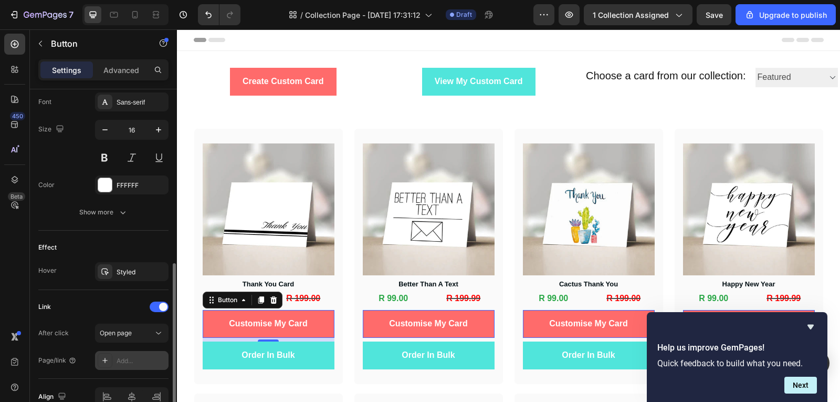
click at [139, 359] on div "Add..." at bounding box center [141, 360] width 49 height 9
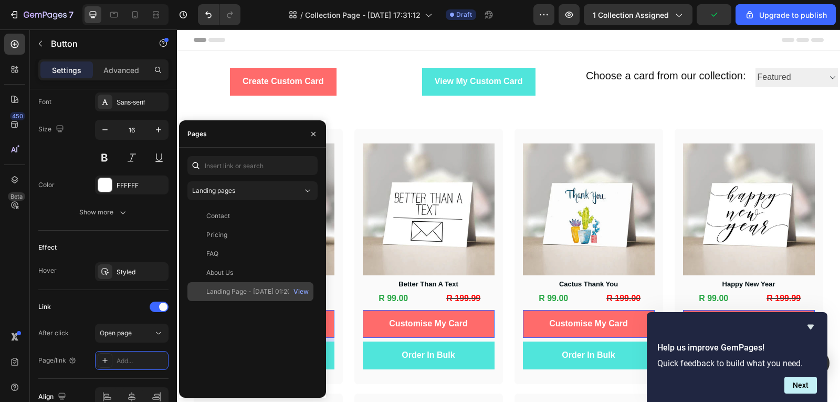
click at [261, 296] on div "Landing Page - Sep 16, 01:20:56" at bounding box center [253, 291] width 94 height 9
click at [299, 294] on div "View" at bounding box center [301, 291] width 15 height 9
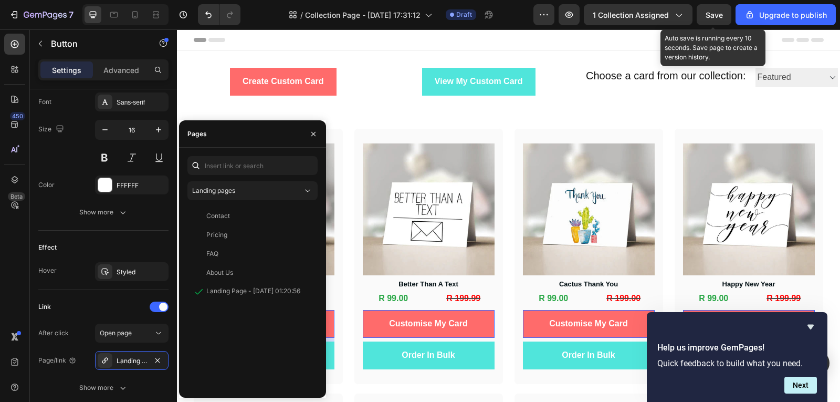
click at [708, 20] on div "Save" at bounding box center [714, 14] width 17 height 11
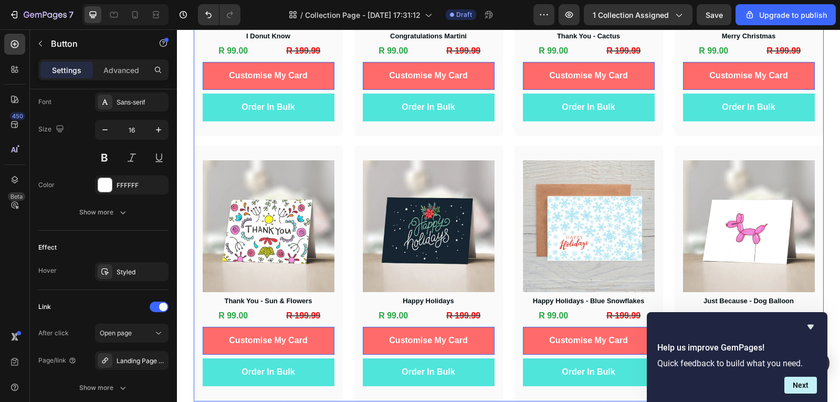
scroll to position [2002, 0]
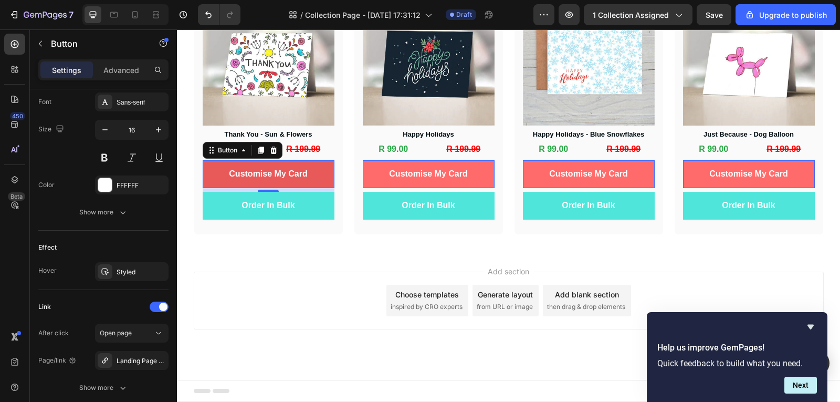
click at [265, 165] on link "Customise My Card" at bounding box center [269, 174] width 132 height 28
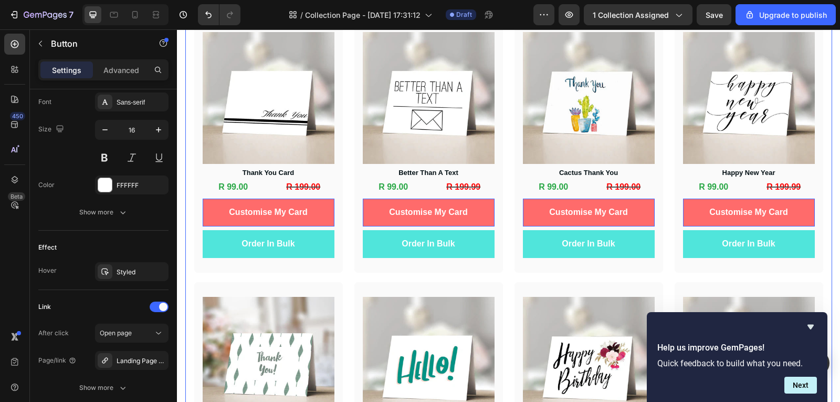
scroll to position [0, 0]
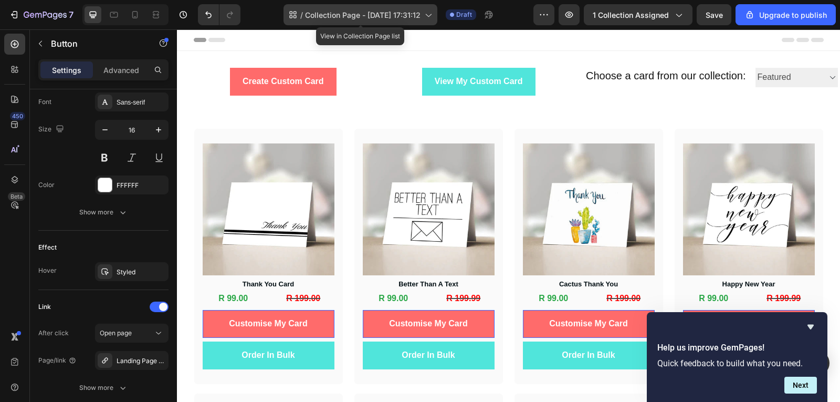
click at [370, 25] on div "/ Collection Page - Sep 21, 17:31:12" at bounding box center [361, 14] width 154 height 21
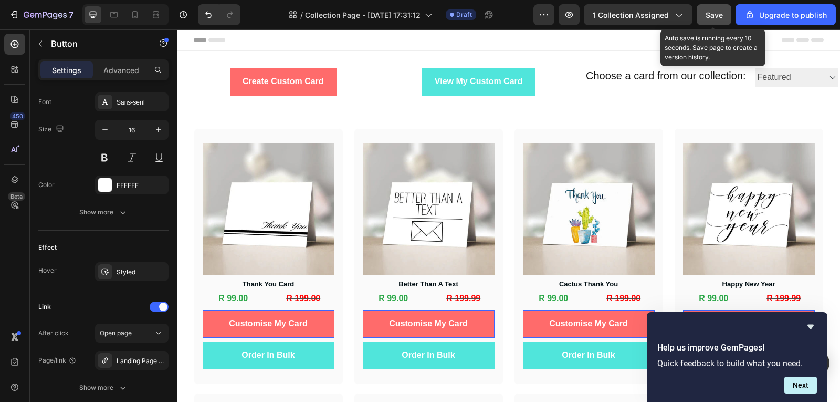
click at [710, 12] on span "Save" at bounding box center [714, 15] width 17 height 9
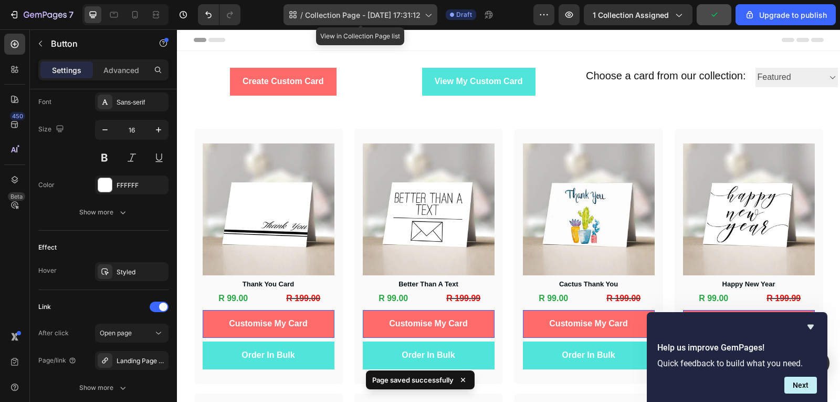
click at [367, 24] on div "/ Collection Page - Sep 21, 17:31:12" at bounding box center [361, 14] width 154 height 21
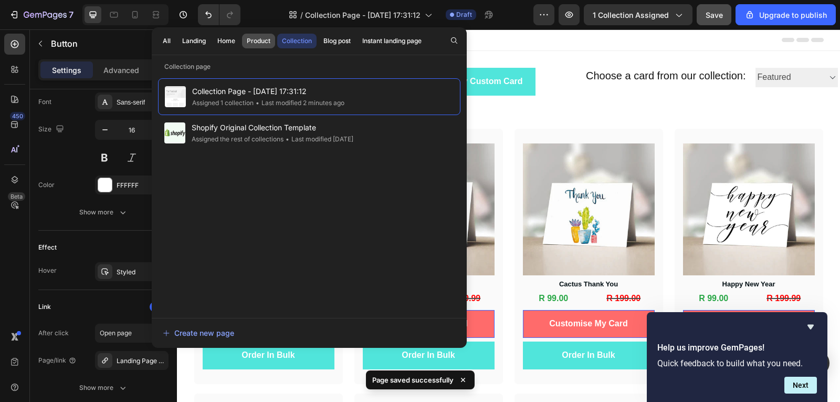
click at [268, 38] on div "Product" at bounding box center [259, 40] width 24 height 9
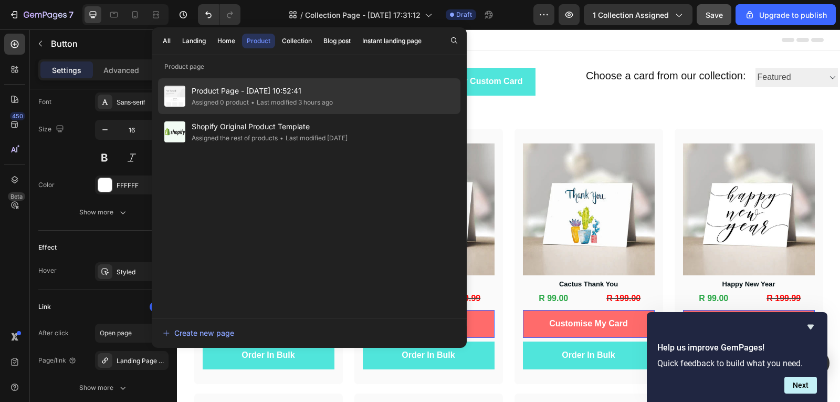
click at [289, 102] on div "• Last modified 3 hours ago" at bounding box center [291, 102] width 84 height 11
